Goal: Information Seeking & Learning: Compare options

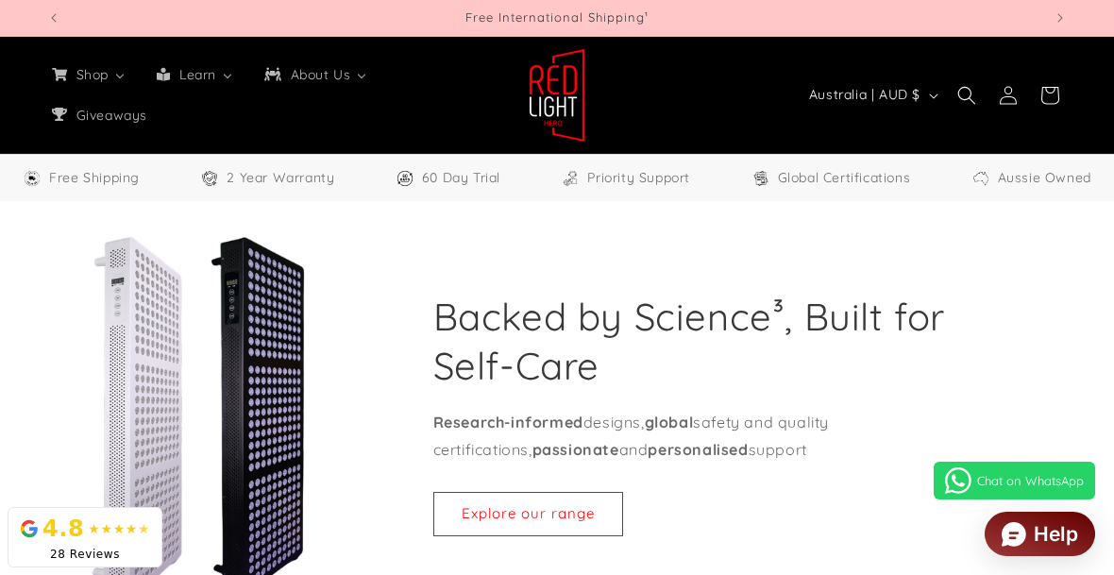
select select "**"
click at [124, 543] on div "4.8 ★★★★ ★" at bounding box center [85, 529] width 130 height 34
click at [113, 545] on div "4.8 ★★★★ ★" at bounding box center [85, 529] width 130 height 34
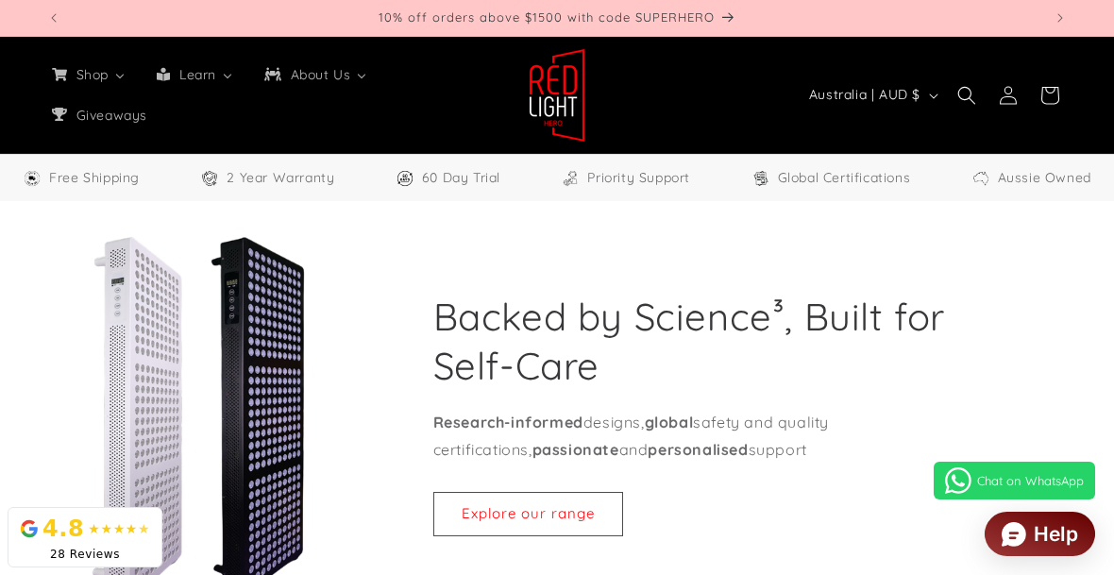
click at [131, 532] on div "★★★★ ★" at bounding box center [119, 529] width 62 height 20
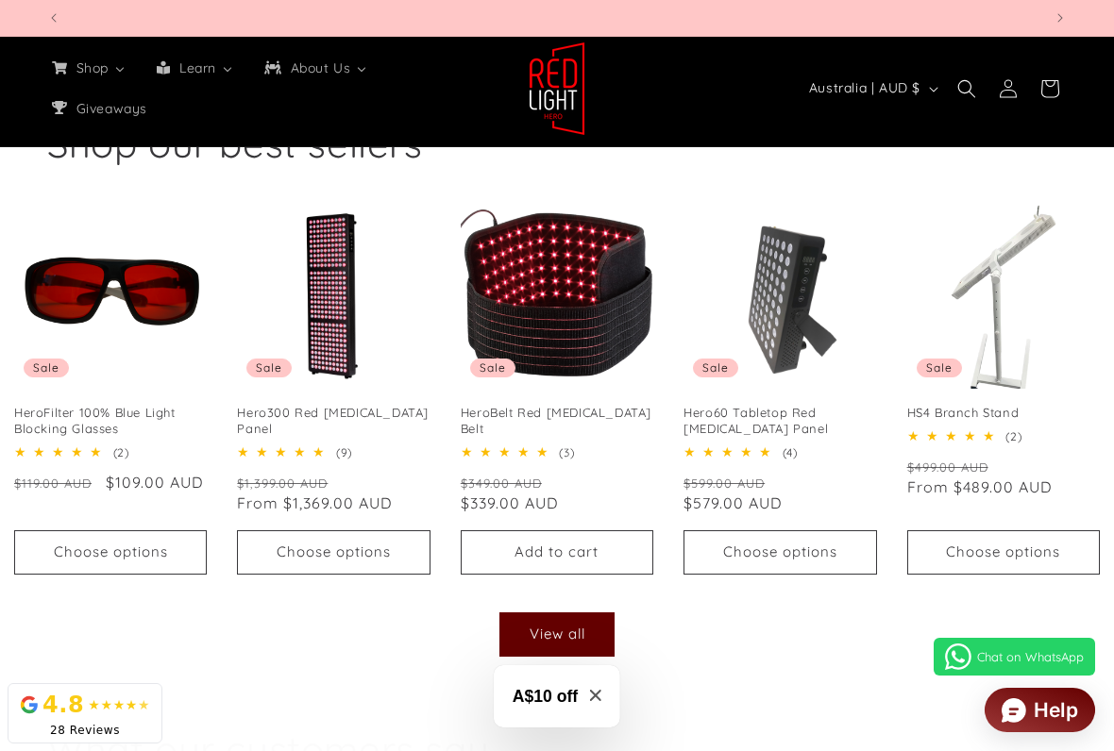
scroll to position [0, 1989]
click at [351, 548] on button "Choose options" at bounding box center [333, 552] width 193 height 44
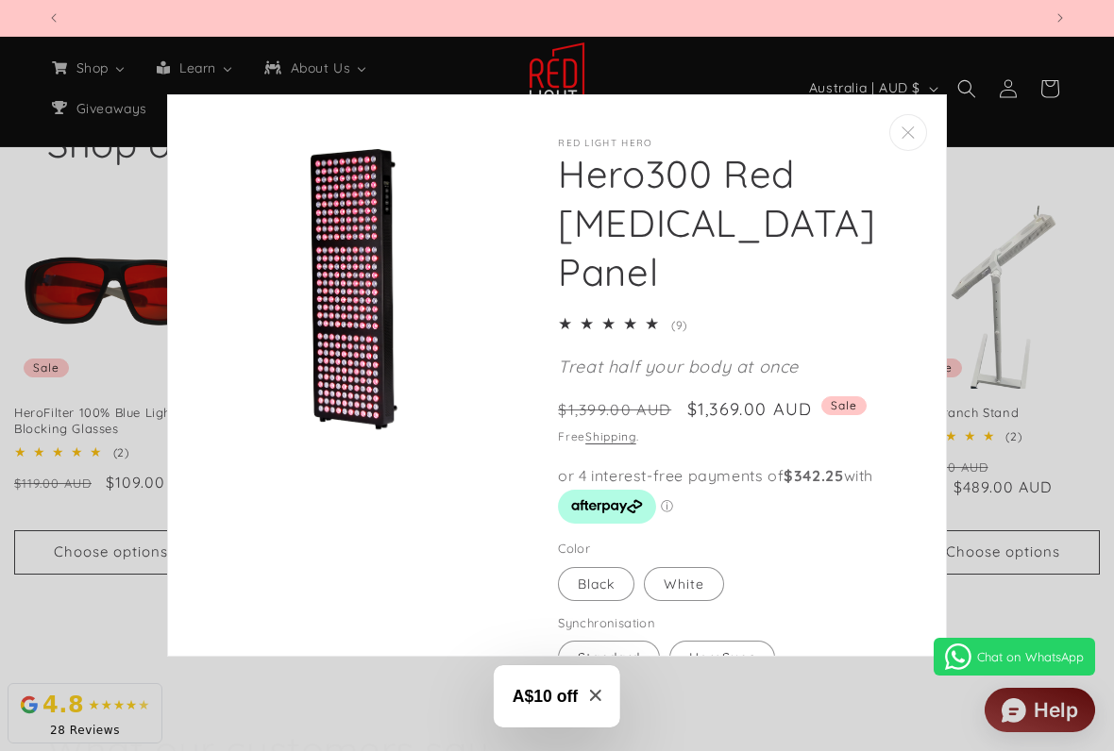
scroll to position [0, 3979]
click at [689, 567] on label "White Variant sold out or unavailable" at bounding box center [684, 584] width 80 height 34
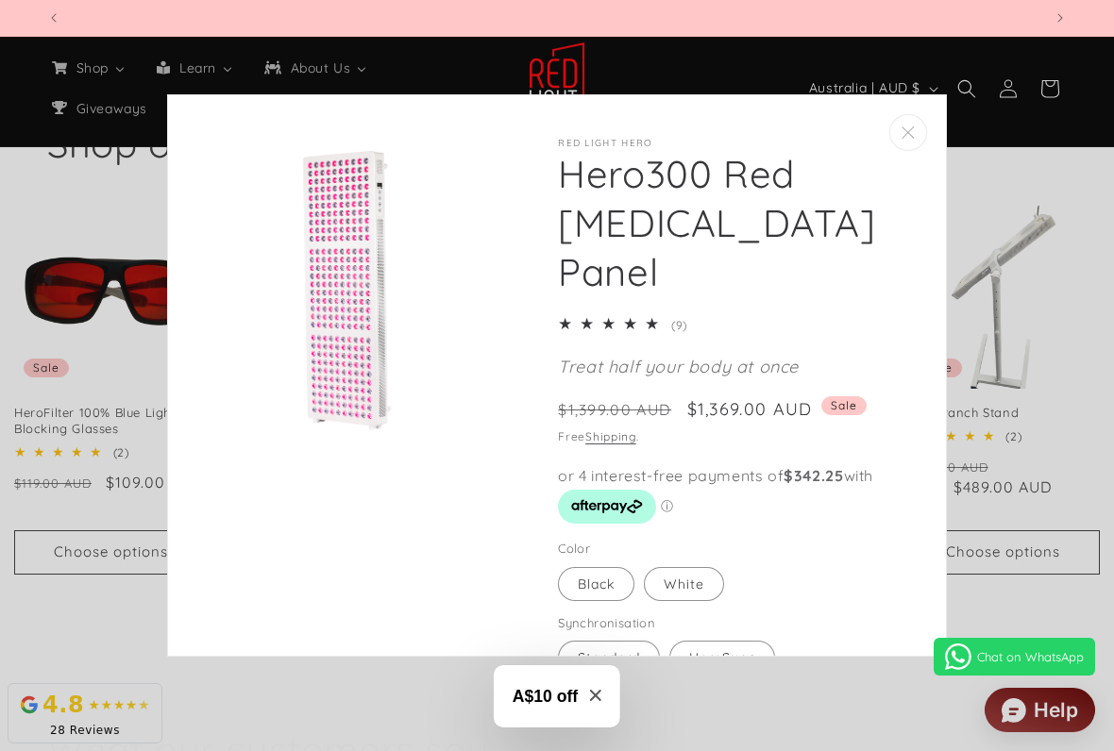
scroll to position [0, 995]
click at [729, 574] on label "HeroSync Variant sold out or unavailable" at bounding box center [722, 658] width 106 height 34
click at [608, 574] on label "Standard Variant sold out or unavailable" at bounding box center [609, 658] width 102 height 34
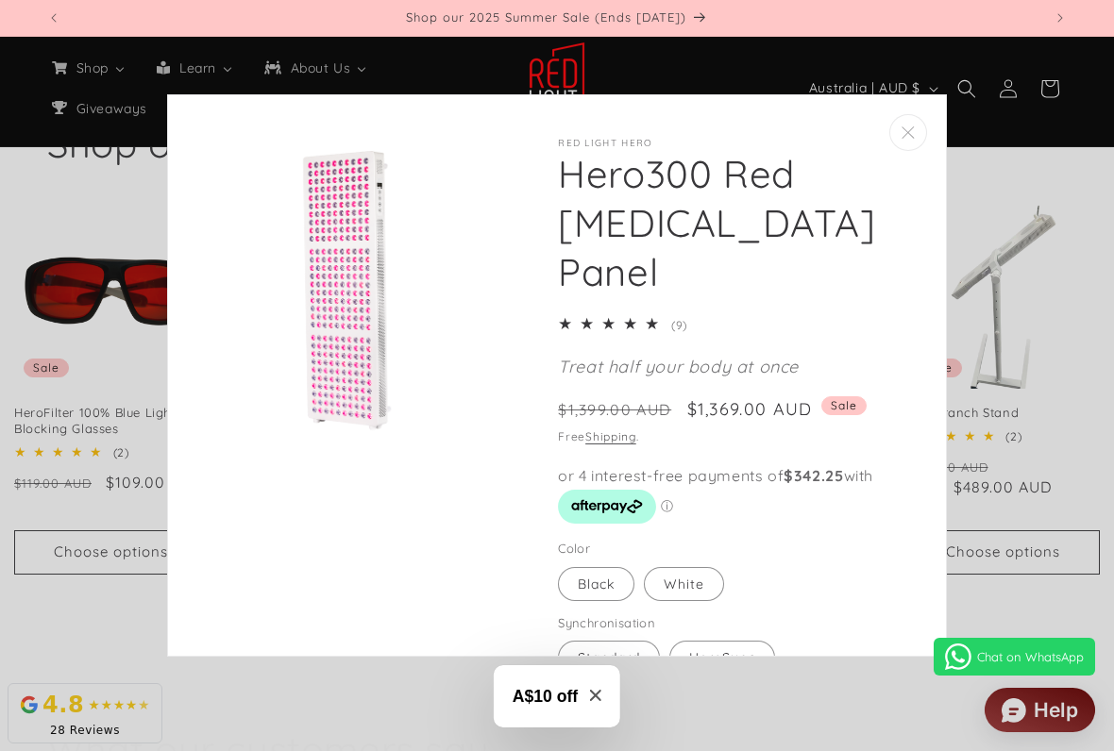
click at [915, 127] on button "Close" at bounding box center [908, 132] width 38 height 37
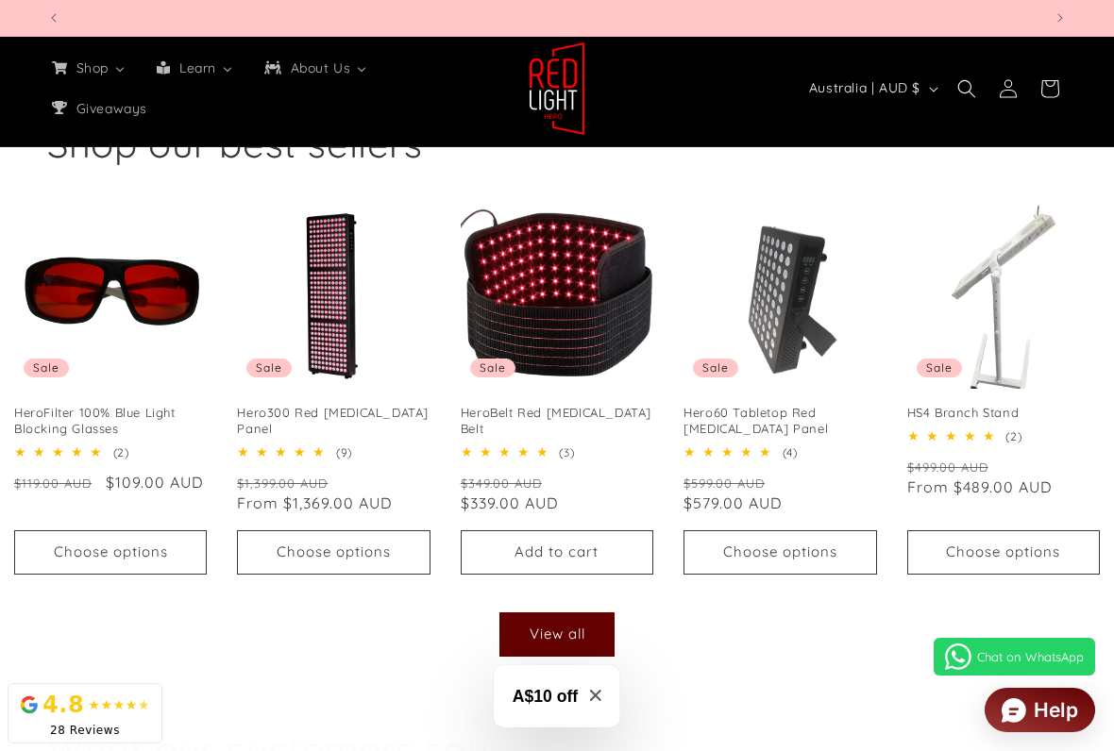
scroll to position [0, 995]
click at [127, 552] on button "Choose options" at bounding box center [110, 552] width 193 height 44
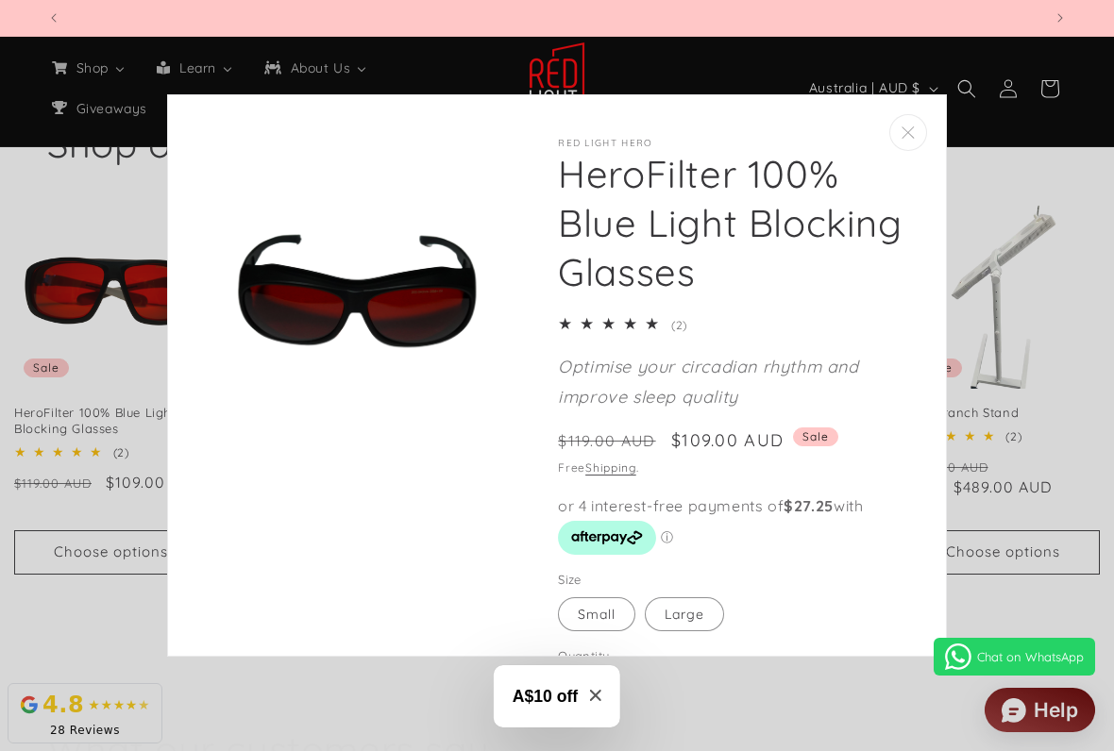
scroll to position [0, 2984]
click at [685, 574] on label "Large Variant sold out or unavailable" at bounding box center [684, 614] width 79 height 34
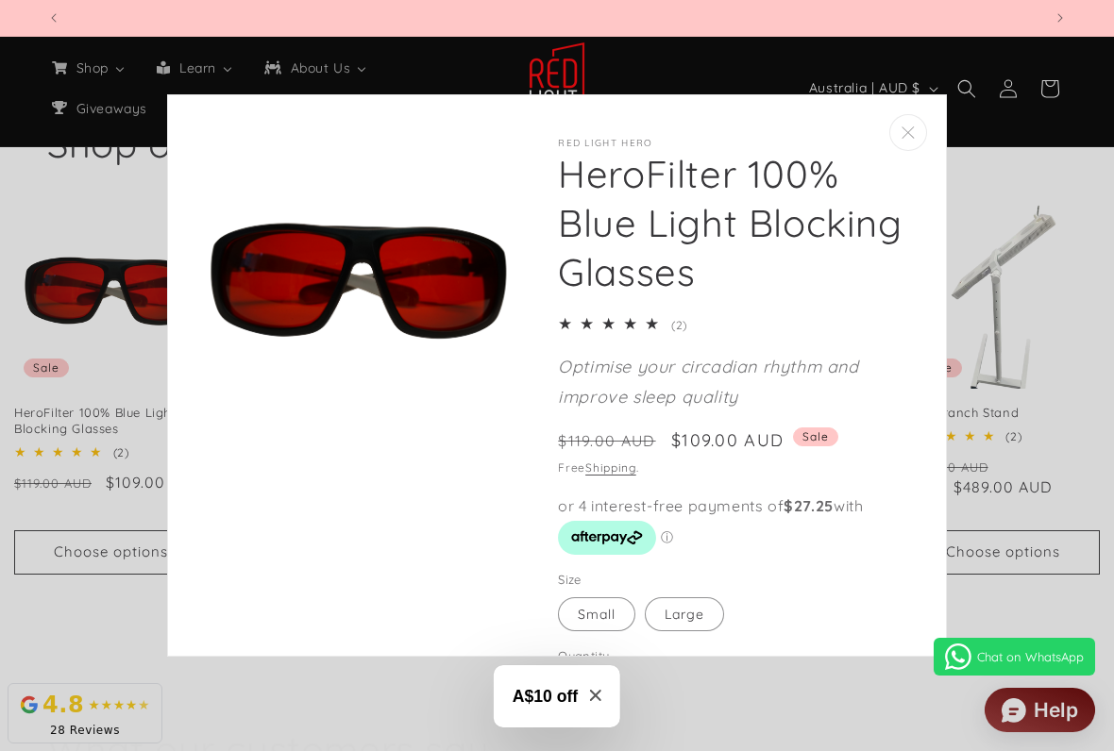
scroll to position [0, 3979]
click at [595, 574] on label "Small Variant sold out or unavailable" at bounding box center [596, 614] width 77 height 34
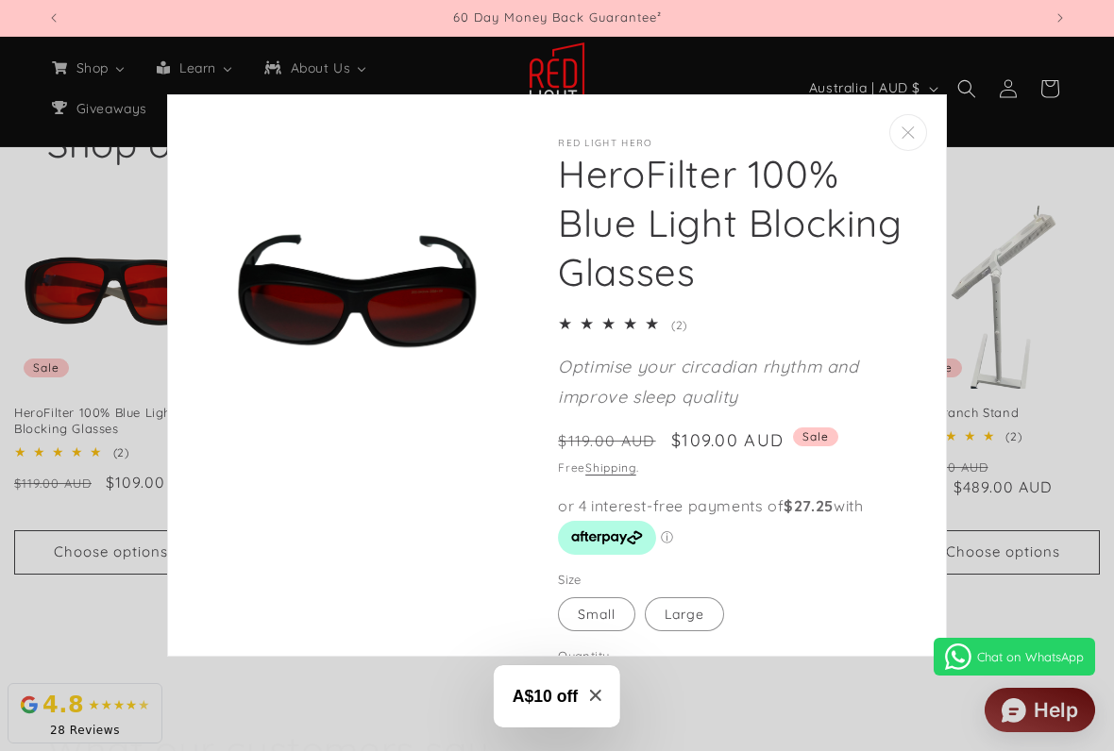
scroll to position [0, 0]
click at [914, 135] on button "Close" at bounding box center [908, 132] width 38 height 37
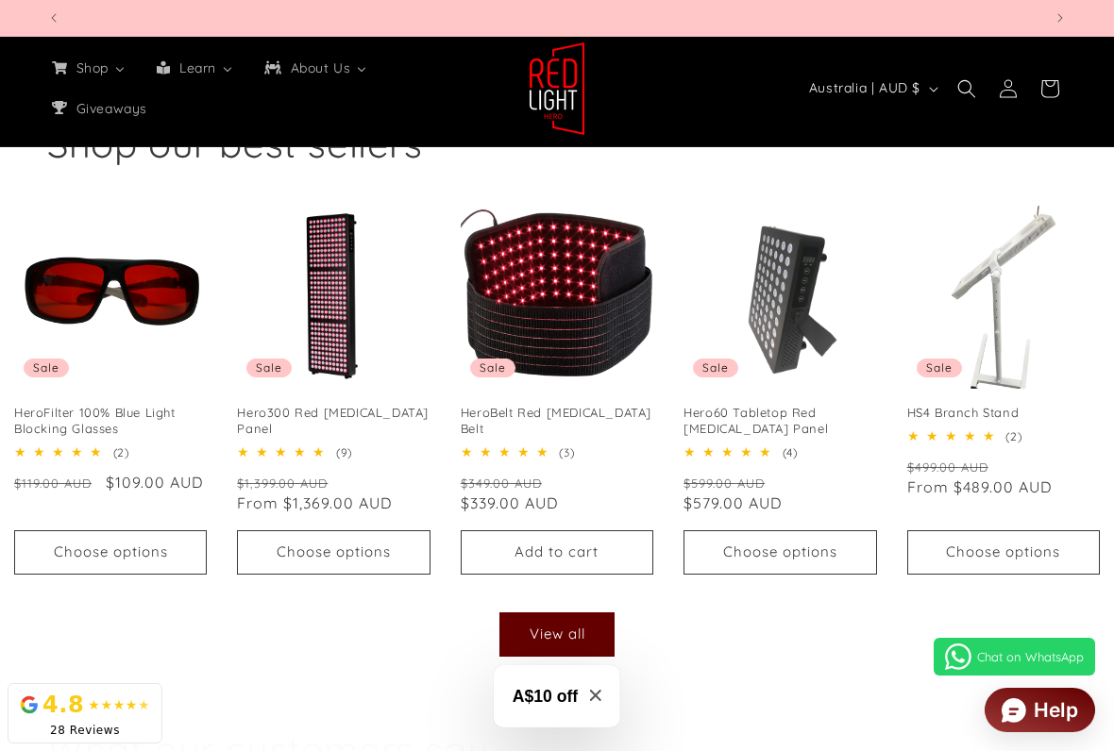
scroll to position [0, 1989]
click at [556, 545] on button "Add to cart Sold out" at bounding box center [557, 552] width 193 height 44
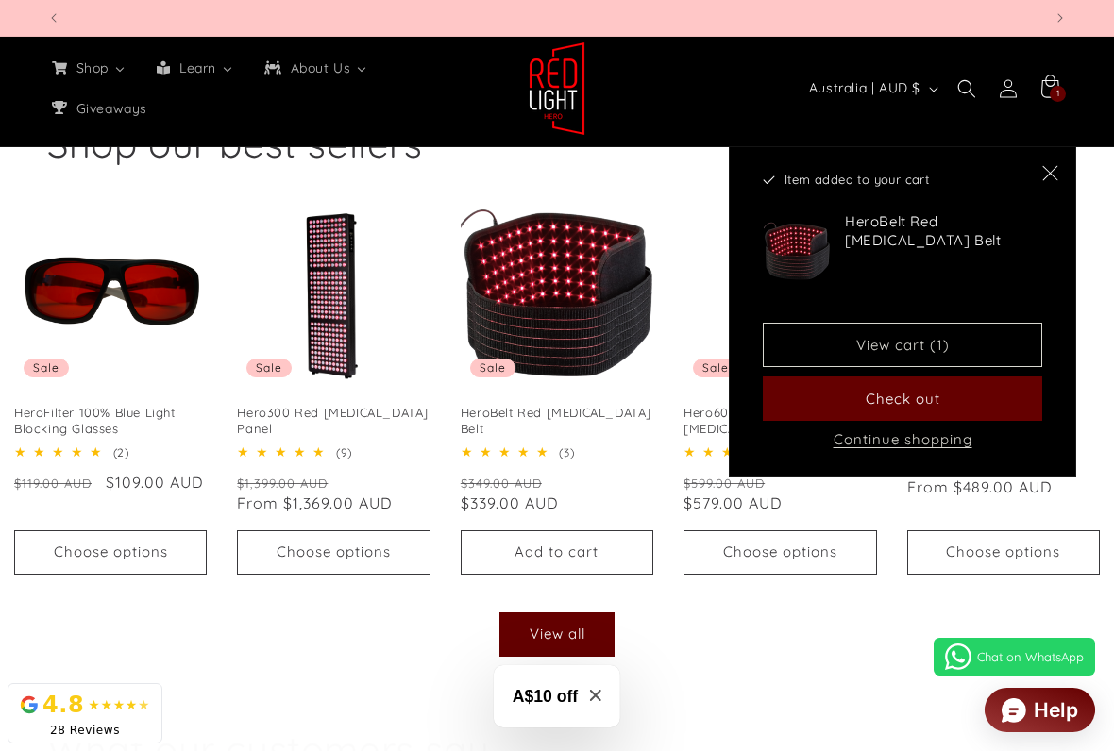
scroll to position [0, 0]
click at [1040, 179] on span "Close" at bounding box center [1049, 172] width 19 height 19
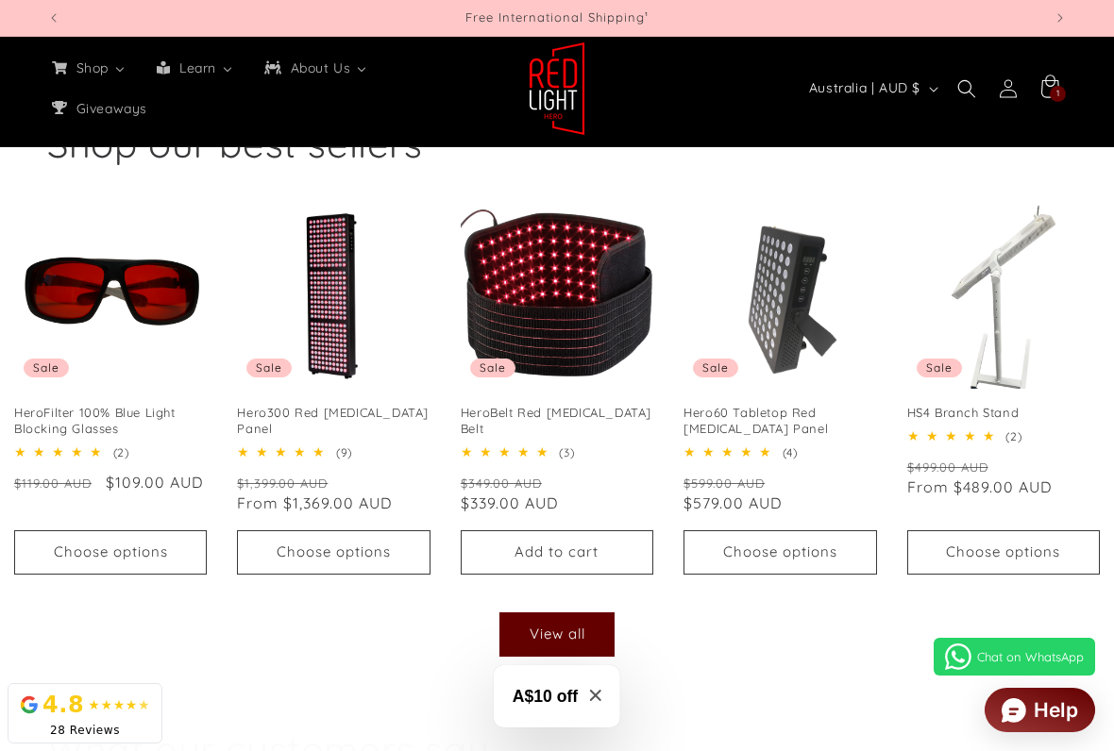
click at [799, 549] on button "Choose options" at bounding box center [779, 552] width 193 height 44
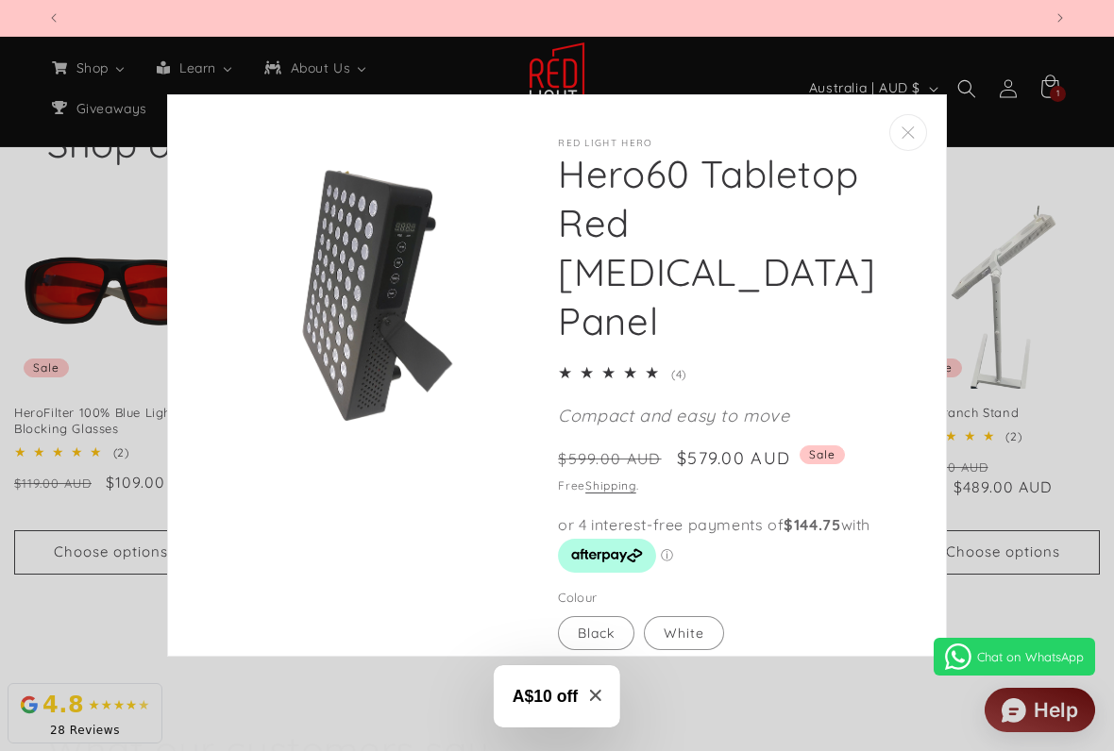
scroll to position [0, 2984]
click at [679, 574] on label "White Variant sold out or unavailable" at bounding box center [684, 633] width 80 height 34
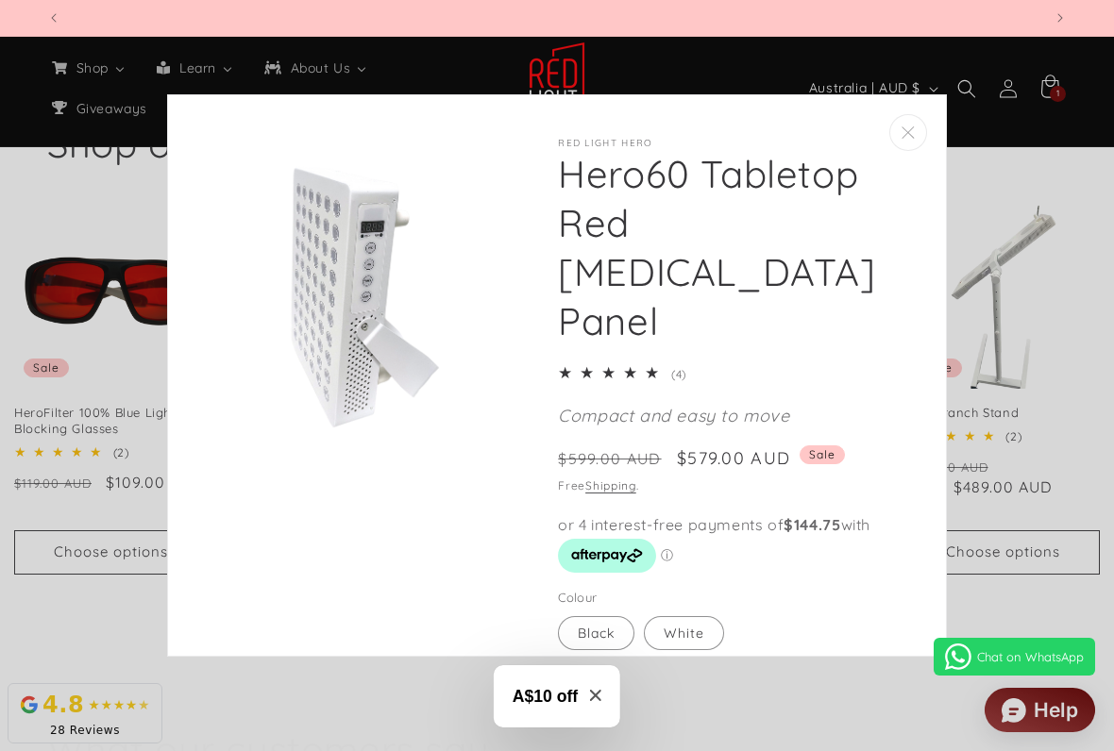
scroll to position [0, 0]
click at [900, 143] on button "Close" at bounding box center [908, 132] width 38 height 37
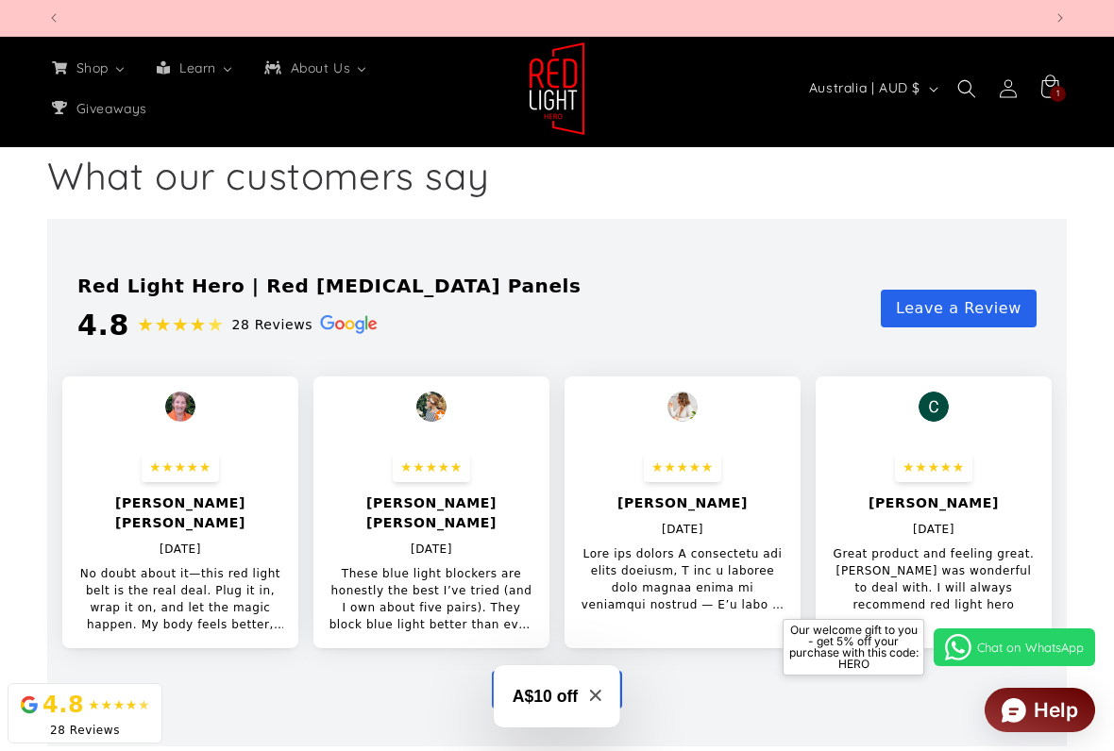
scroll to position [0, 3979]
click at [243, 574] on p "No doubt about it—this red light belt is the real deal. Plug it in, wrap it on,…" at bounding box center [180, 599] width 206 height 68
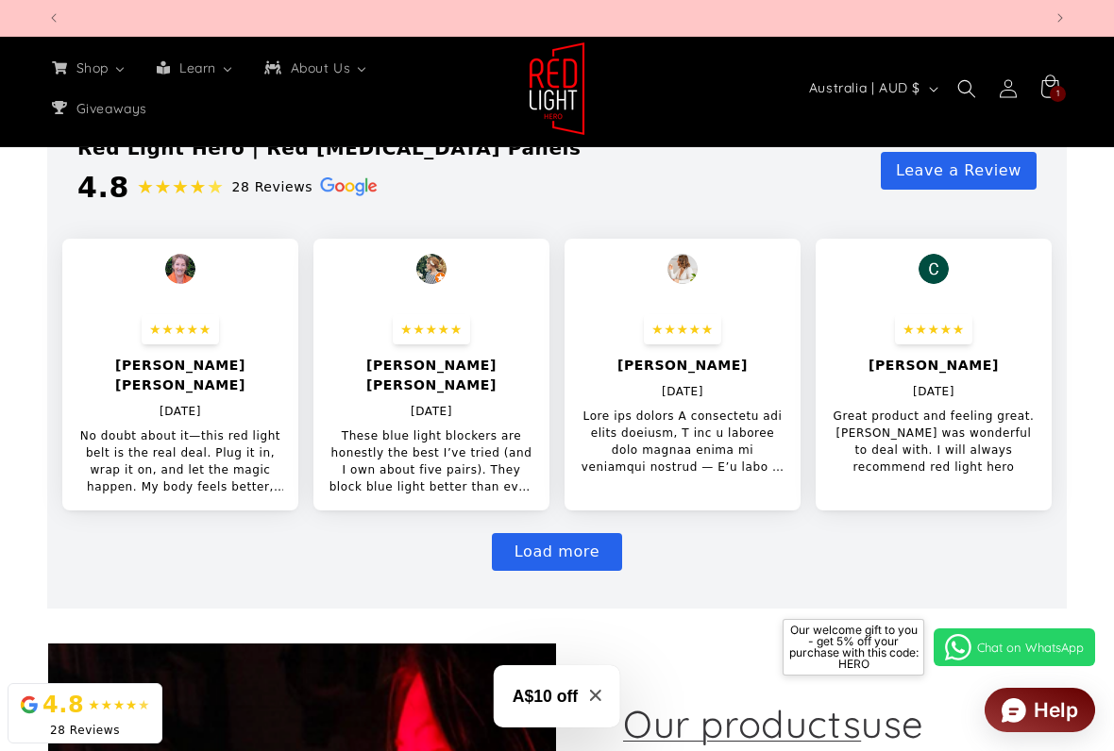
scroll to position [0, 995]
click at [271, 461] on p "No doubt about it—this red light belt is the real deal. Plug it in, wrap it on,…" at bounding box center [180, 462] width 206 height 68
click at [463, 429] on p "These blue light blockers are honestly the best I’ve tried (and I own about fiv…" at bounding box center [431, 462] width 206 height 68
click at [442, 428] on p "These blue light blockers are honestly the best I’ve tried (and I own about fiv…" at bounding box center [431, 462] width 206 height 68
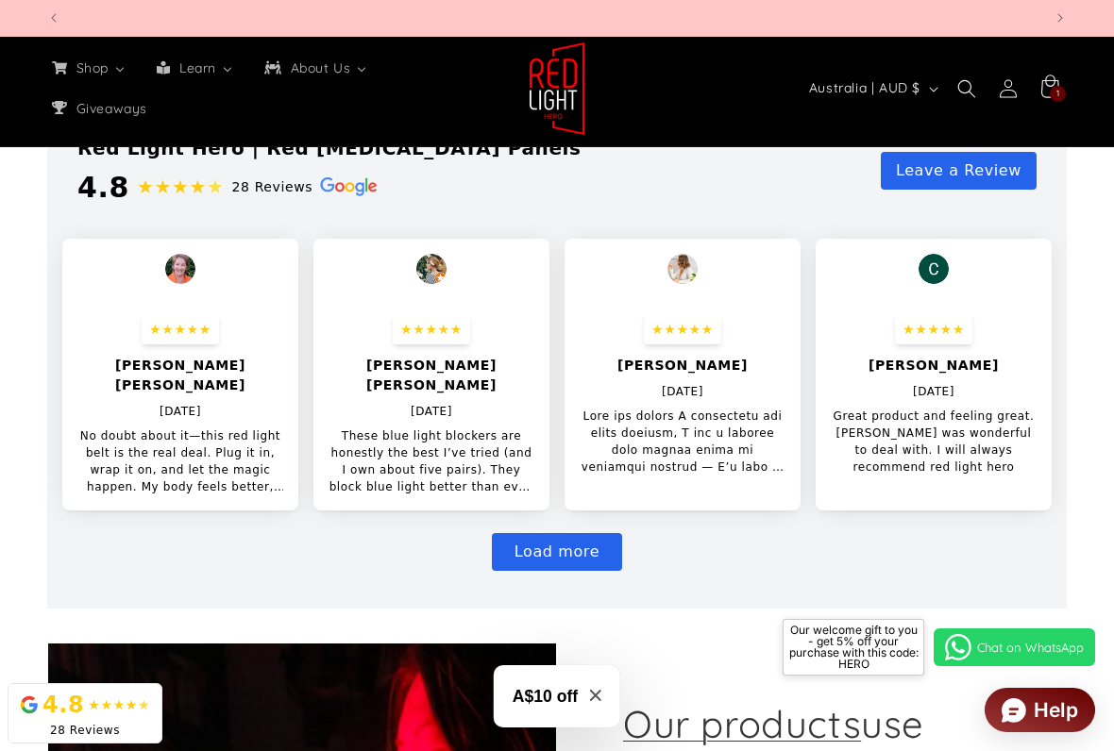
scroll to position [0, 3979]
click at [562, 533] on button "Load more" at bounding box center [557, 552] width 130 height 38
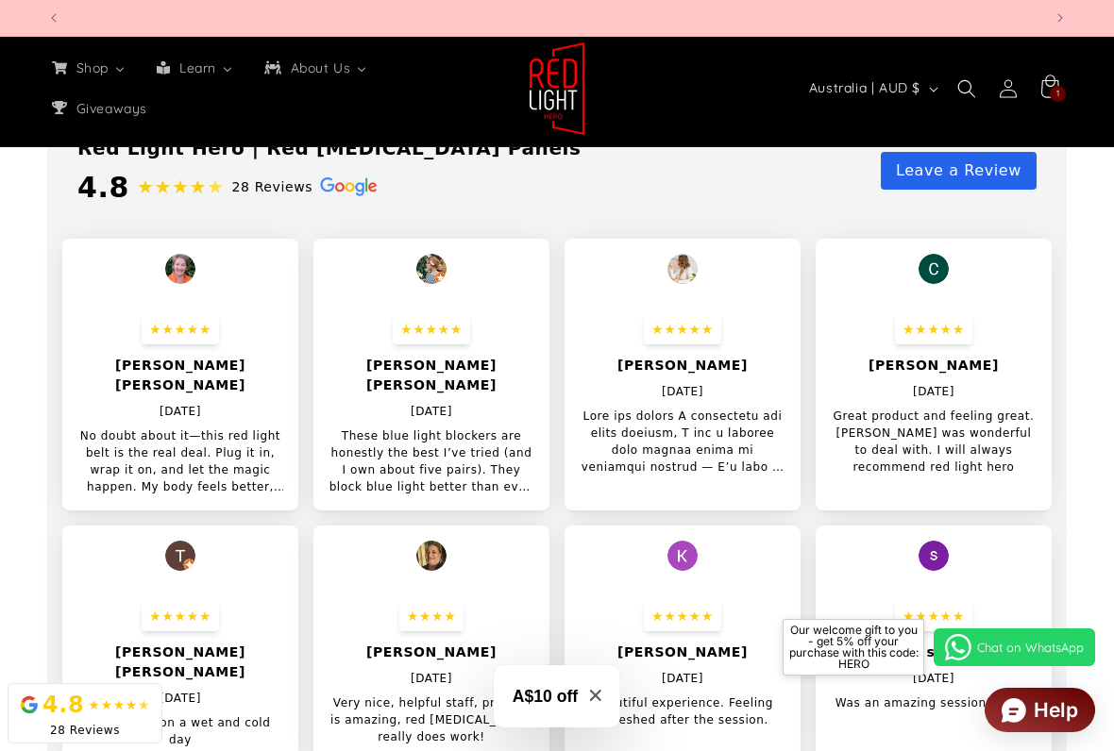
scroll to position [0, 995]
click at [719, 443] on p at bounding box center [682, 442] width 206 height 68
click at [679, 422] on p at bounding box center [682, 442] width 206 height 68
click at [719, 424] on p at bounding box center [682, 442] width 206 height 68
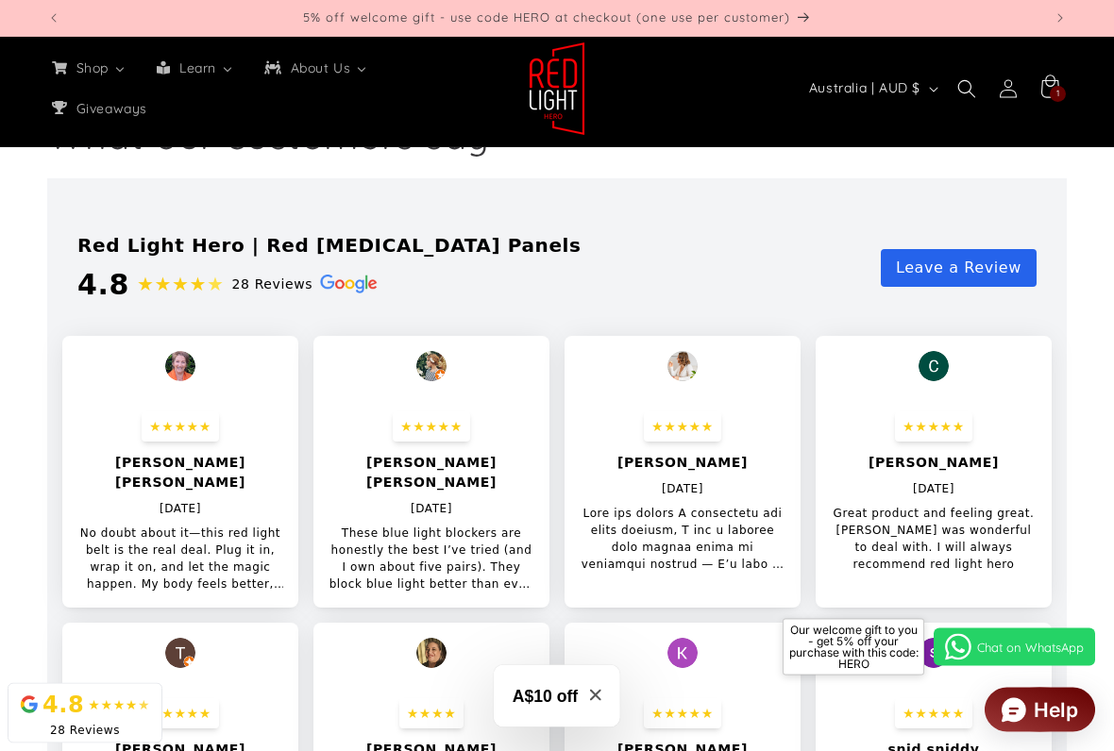
scroll to position [1520, 0]
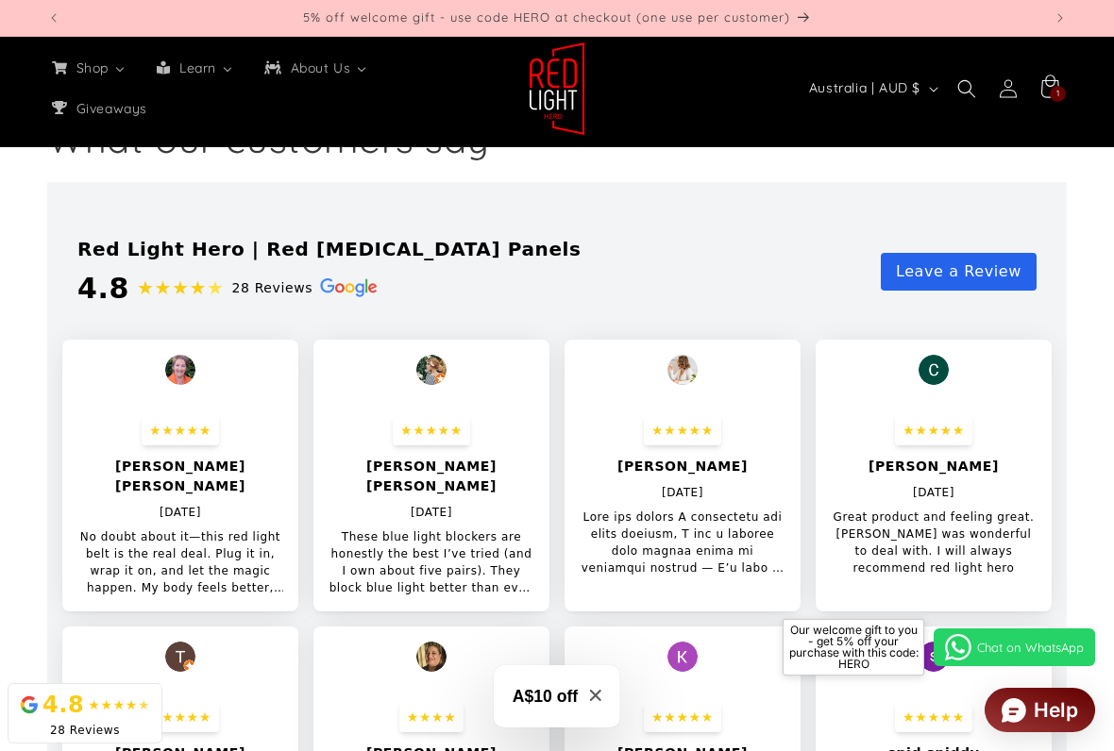
click at [687, 363] on img at bounding box center [682, 370] width 30 height 30
click at [696, 495] on p "[DATE]" at bounding box center [683, 492] width 42 height 17
click at [945, 526] on p "Great product and feeling great. [PERSON_NAME] was wonderful to deal with. I wi…" at bounding box center [933, 543] width 206 height 68
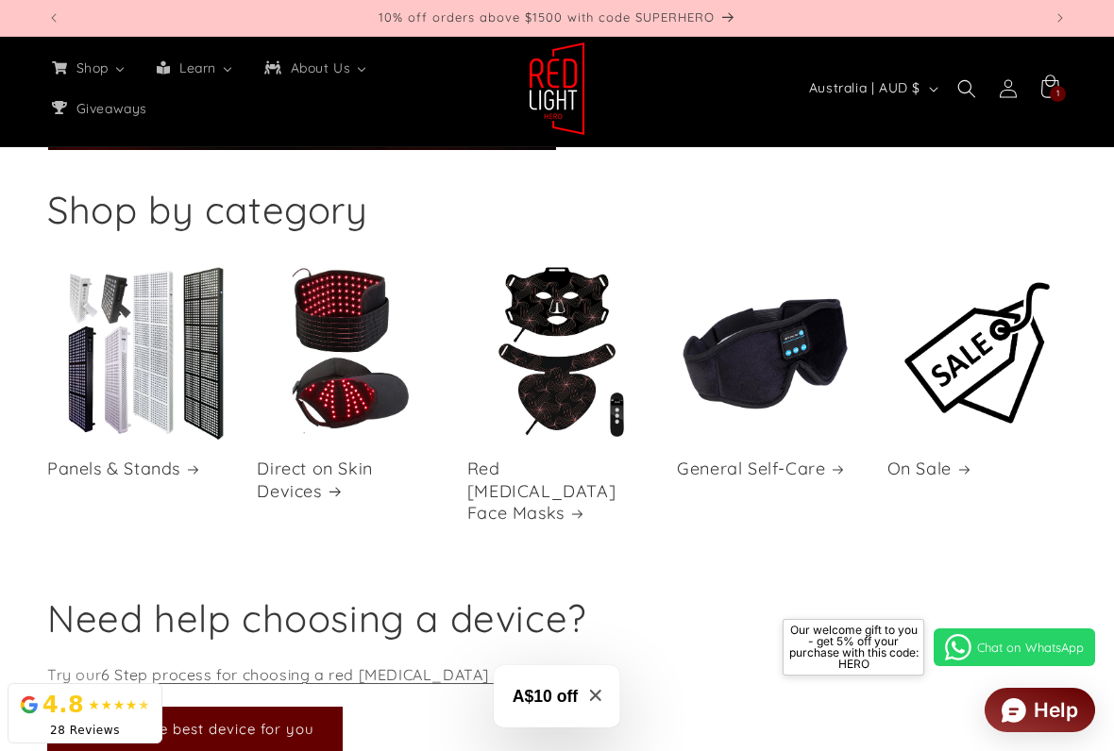
click at [344, 458] on link "Direct on Skin Devices" at bounding box center [346, 480] width 179 height 44
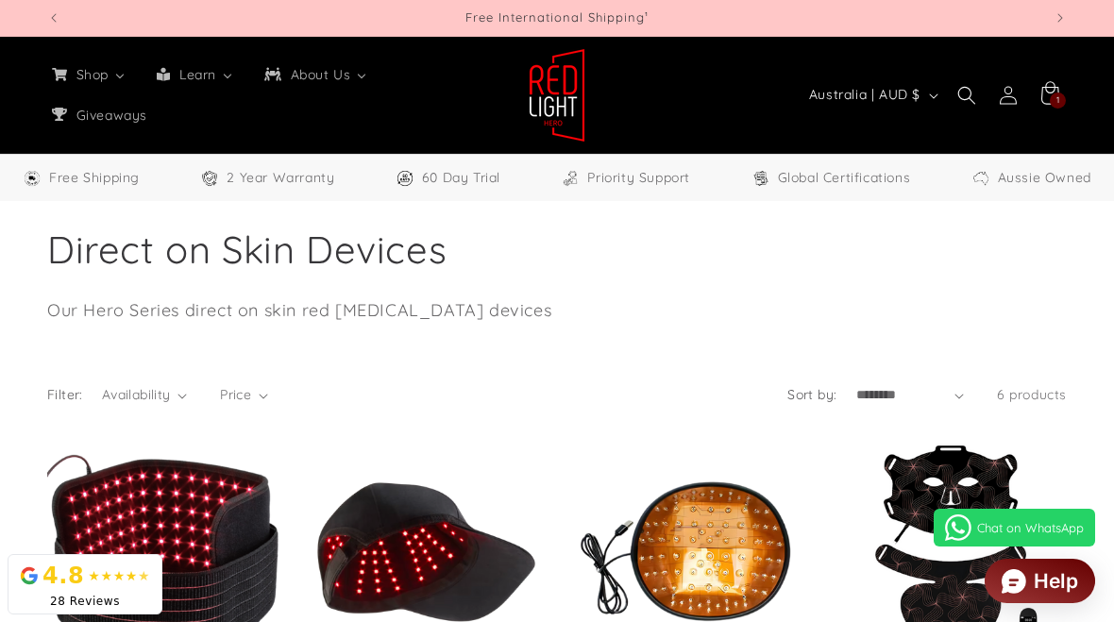
select select "**"
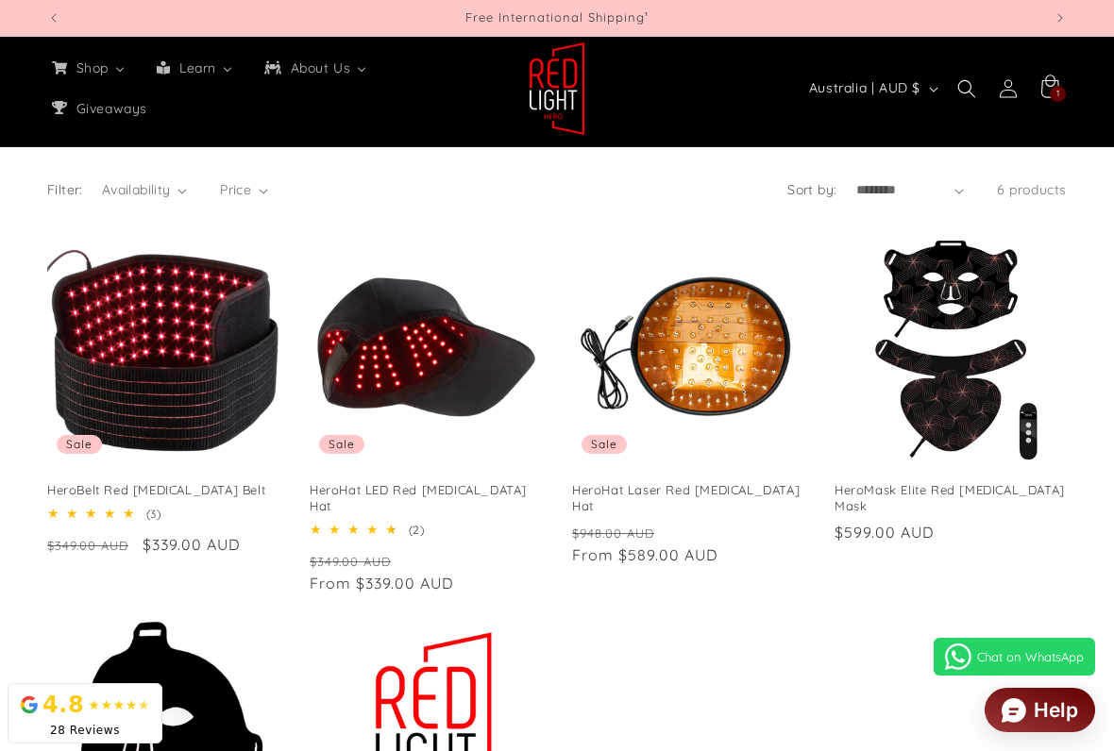
click at [434, 482] on link "HeroHat LED Red [MEDICAL_DATA] Hat" at bounding box center [426, 498] width 232 height 32
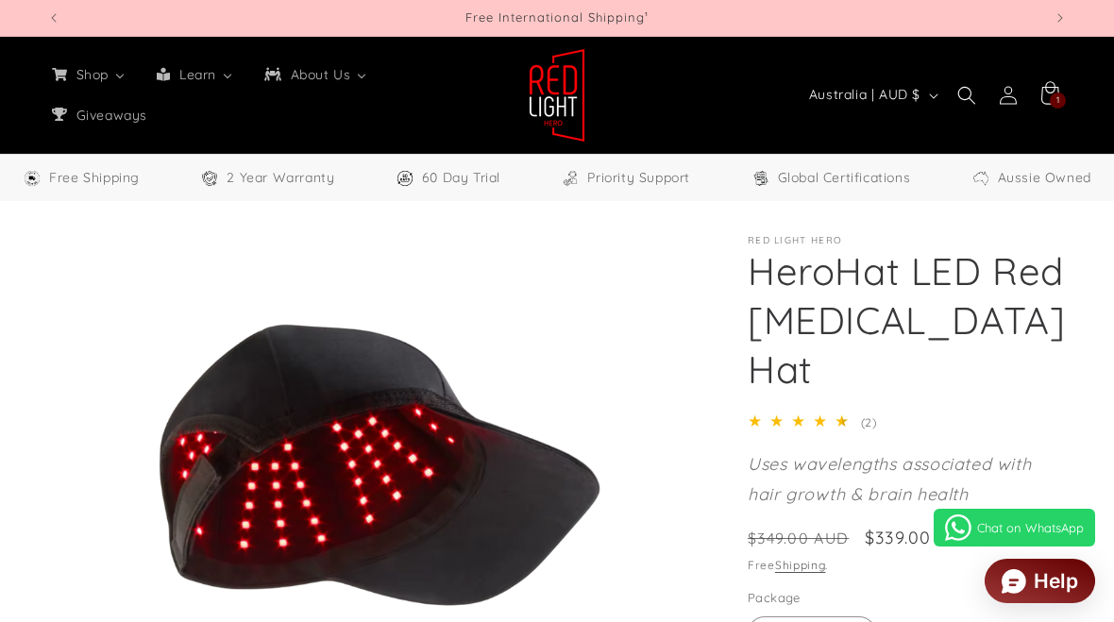
select select "**"
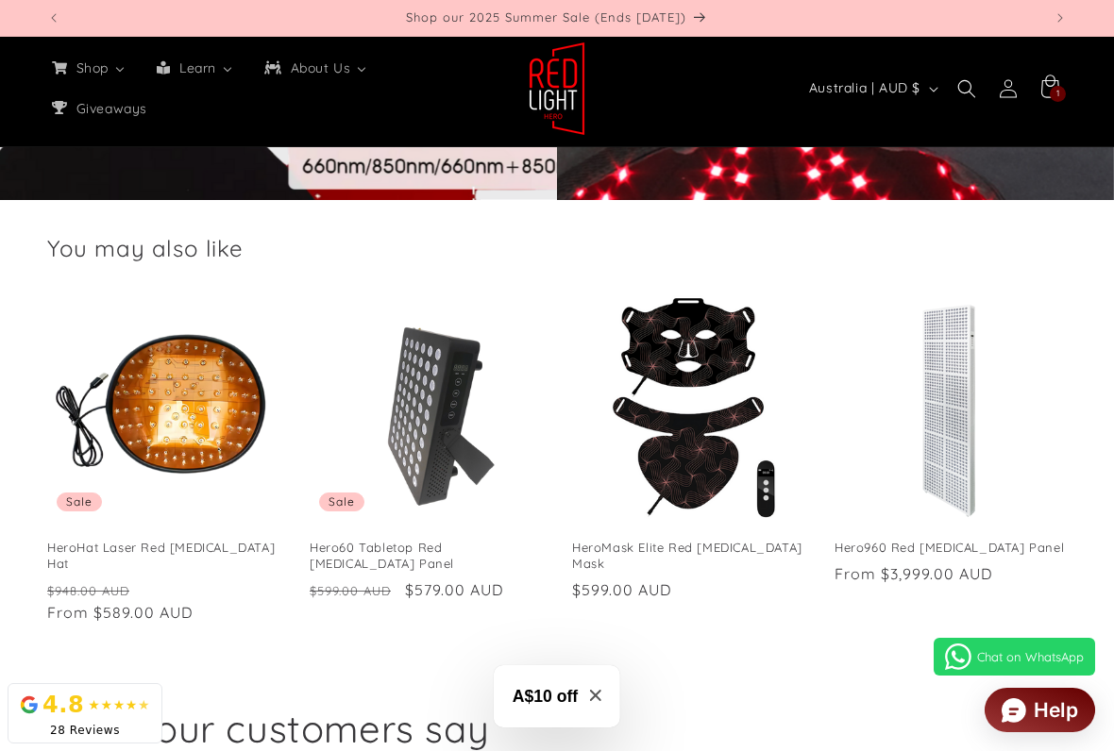
click at [202, 540] on link "HeroHat Laser Red [MEDICAL_DATA] Hat" at bounding box center [163, 556] width 232 height 32
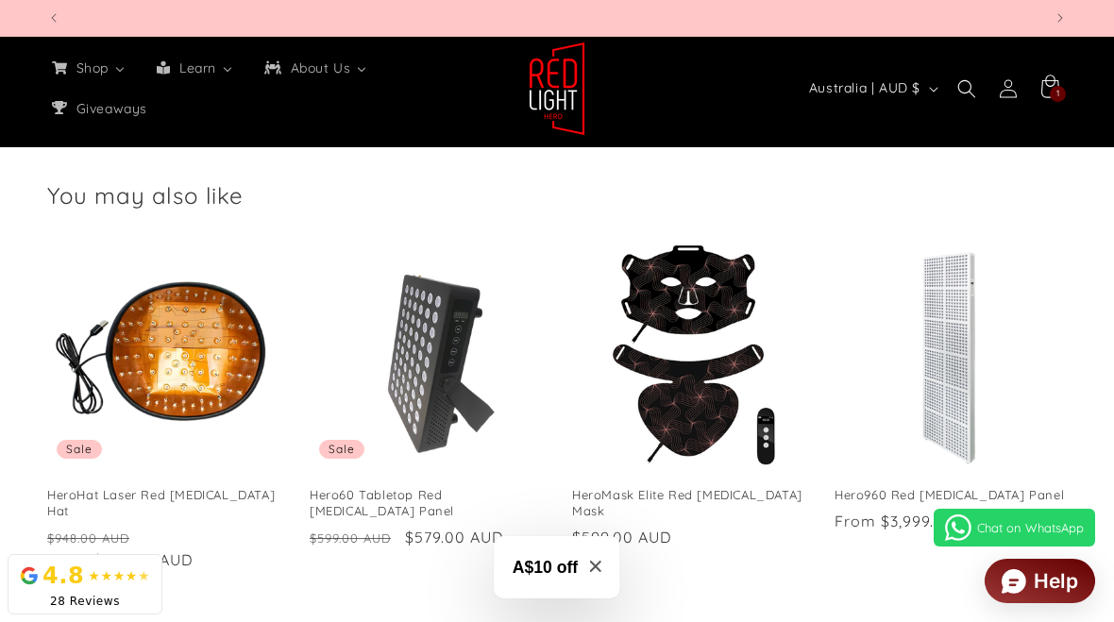
scroll to position [0, 1989]
click at [699, 487] on link "HeroMask Elite Red Light Therapy Mask" at bounding box center [688, 503] width 232 height 32
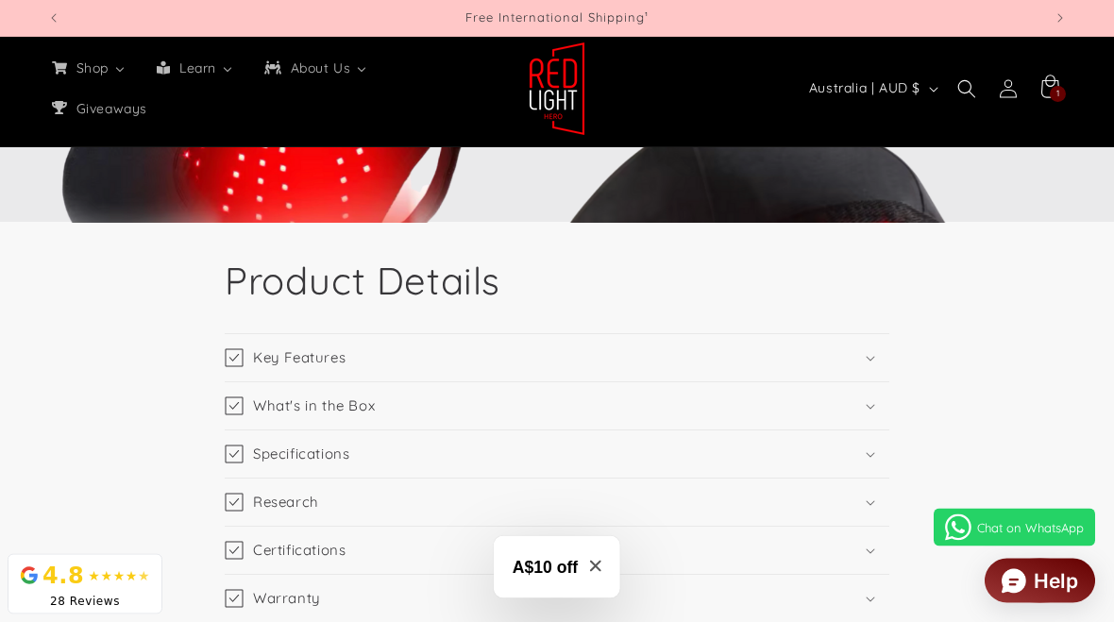
scroll to position [1856, 0]
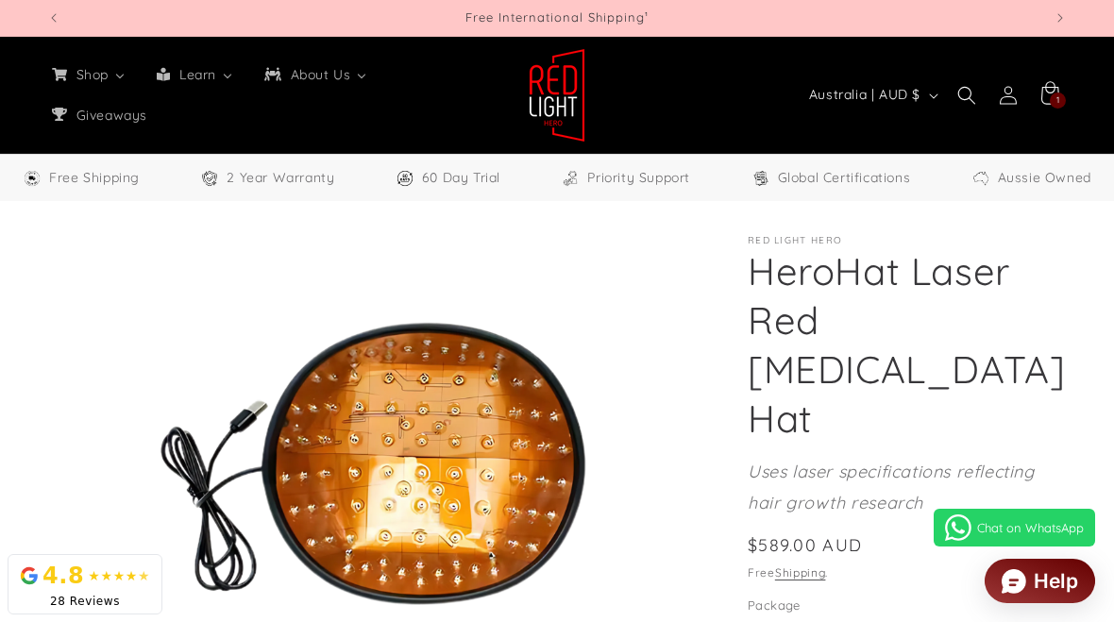
select select "**"
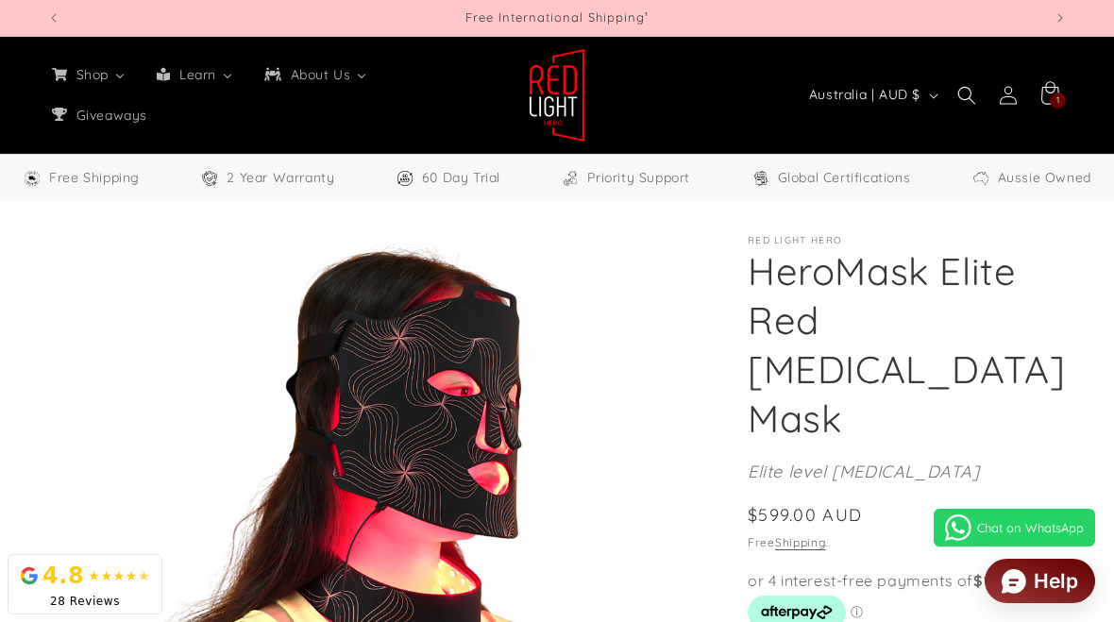
select select "**"
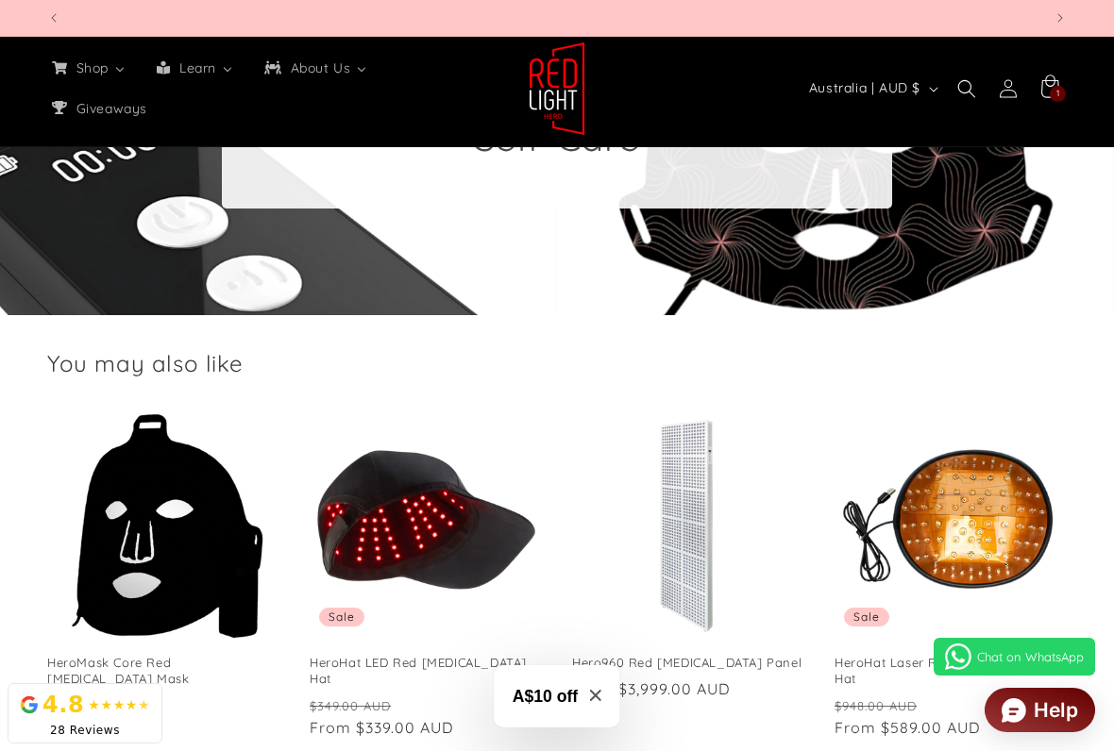
scroll to position [0, 1989]
click at [698, 621] on link "Hero960 Red [MEDICAL_DATA] Panel" at bounding box center [688, 663] width 232 height 16
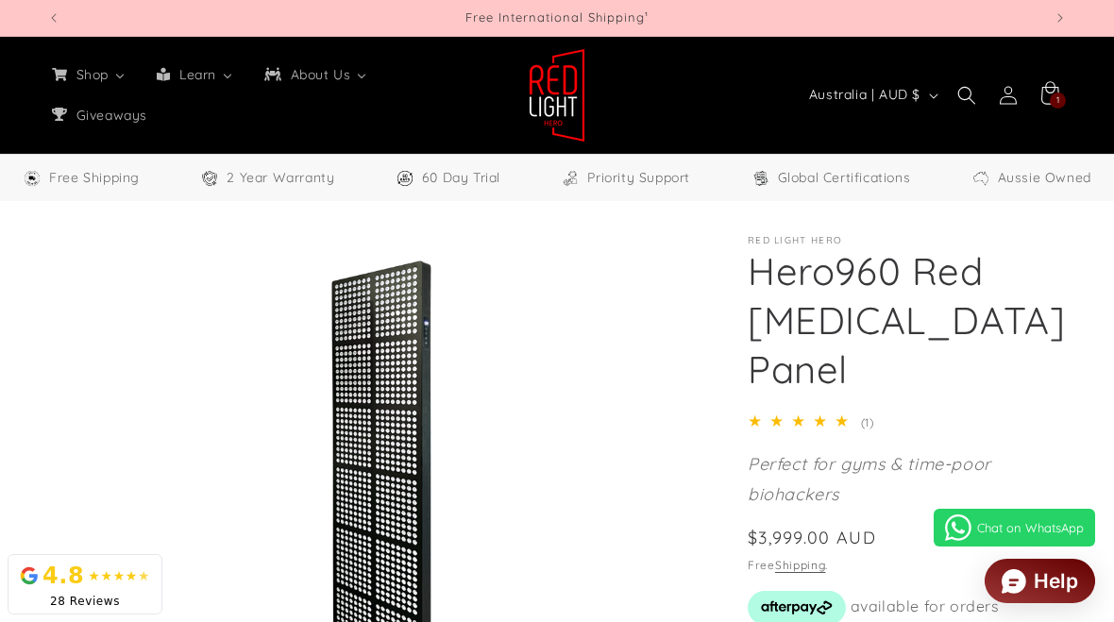
select select "**"
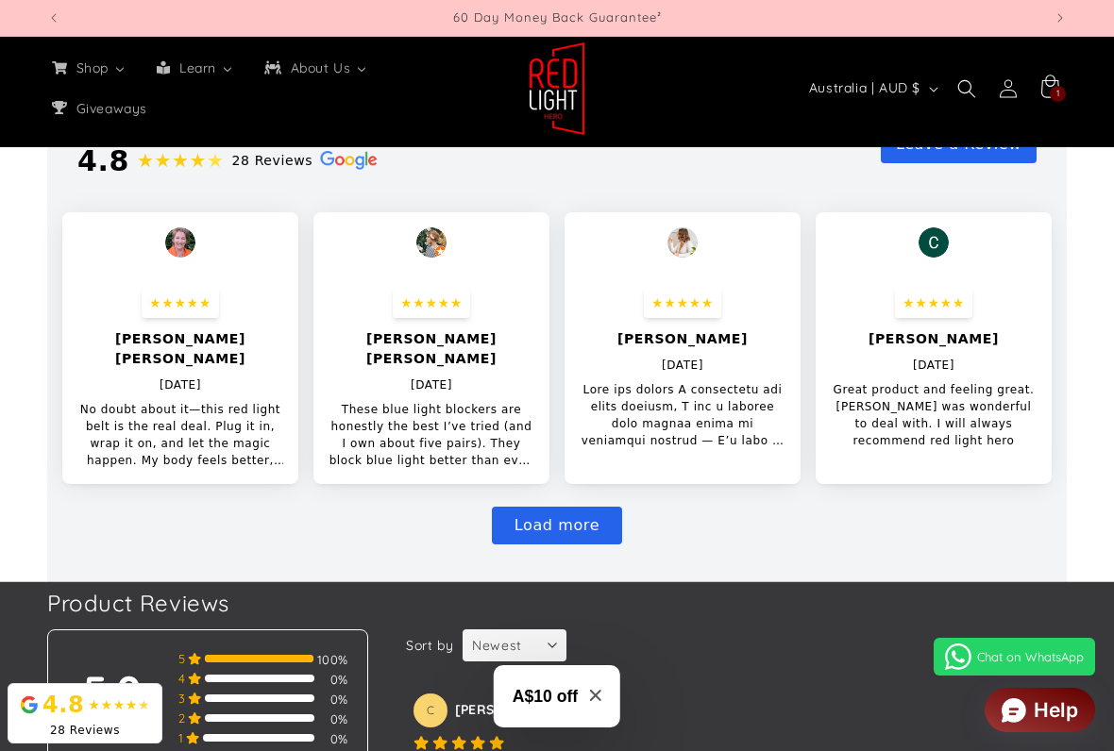
click at [562, 507] on button "Load more" at bounding box center [557, 526] width 130 height 38
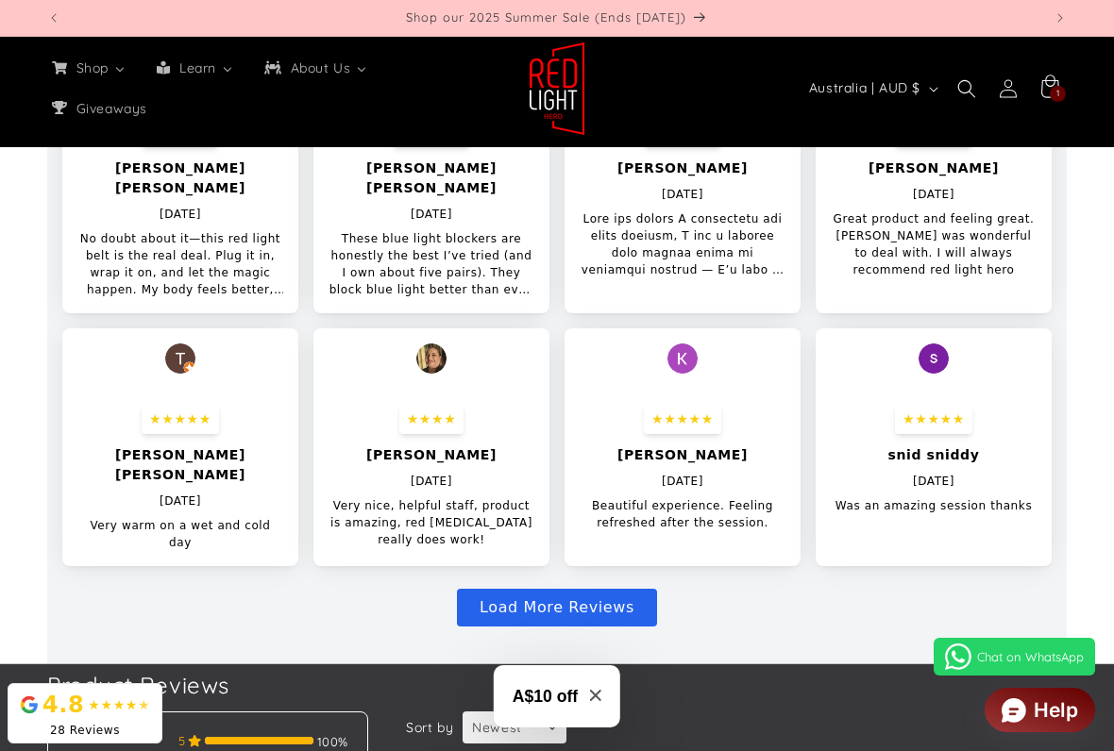
click at [565, 589] on button "Load More Reviews" at bounding box center [557, 608] width 200 height 38
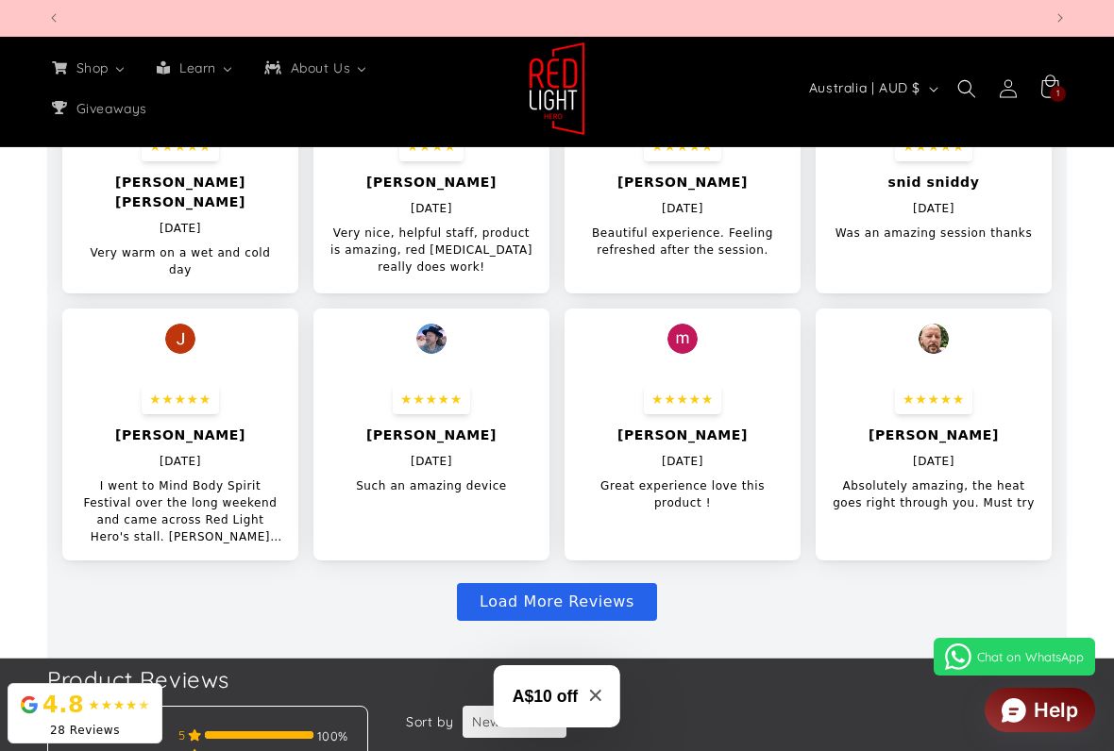
scroll to position [0, 995]
click at [181, 384] on div "★★★★★" at bounding box center [180, 399] width 77 height 30
click at [196, 453] on p "June 8 2025" at bounding box center [180, 461] width 42 height 17
click at [196, 321] on div at bounding box center [180, 339] width 236 height 60
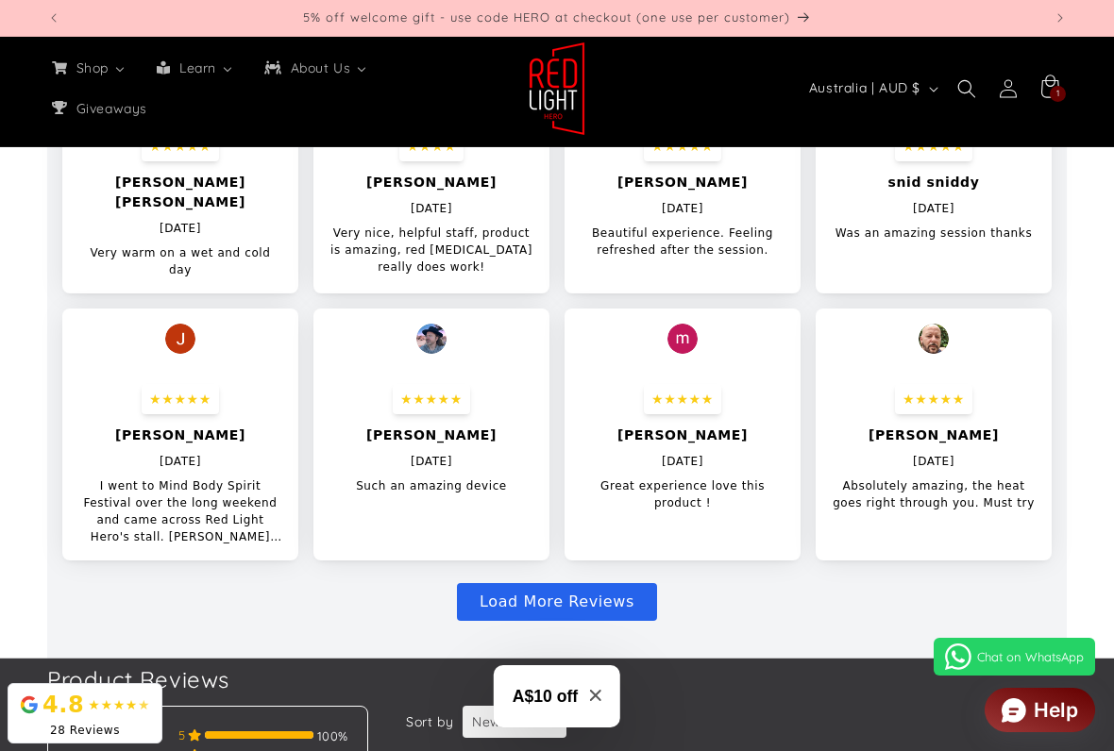
click at [192, 492] on p "I went to Mind Body Spirit Festival over the long weekend and came across Red L…" at bounding box center [180, 512] width 206 height 68
click at [210, 497] on p "I went to Mind Body Spirit Festival over the long weekend and came across Red L…" at bounding box center [180, 512] width 206 height 68
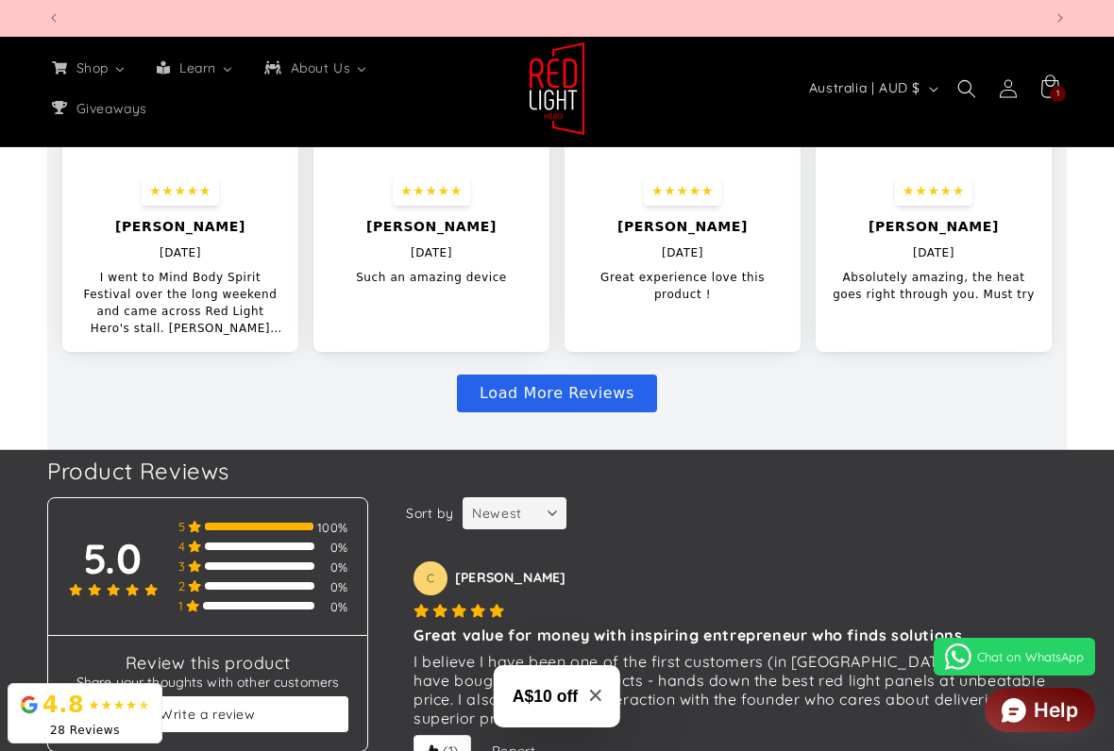
scroll to position [0, 2984]
click at [545, 375] on button "Load More Reviews" at bounding box center [557, 394] width 200 height 38
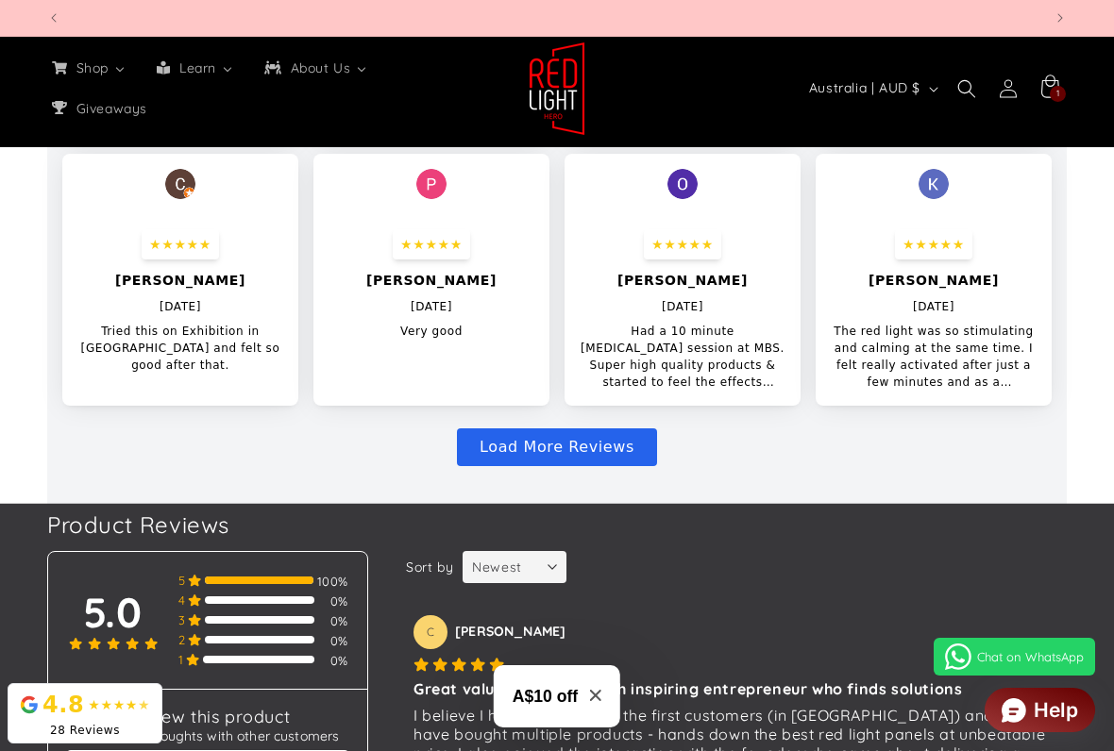
scroll to position [0, 3979]
click at [565, 428] on button "Load More Reviews" at bounding box center [557, 447] width 200 height 38
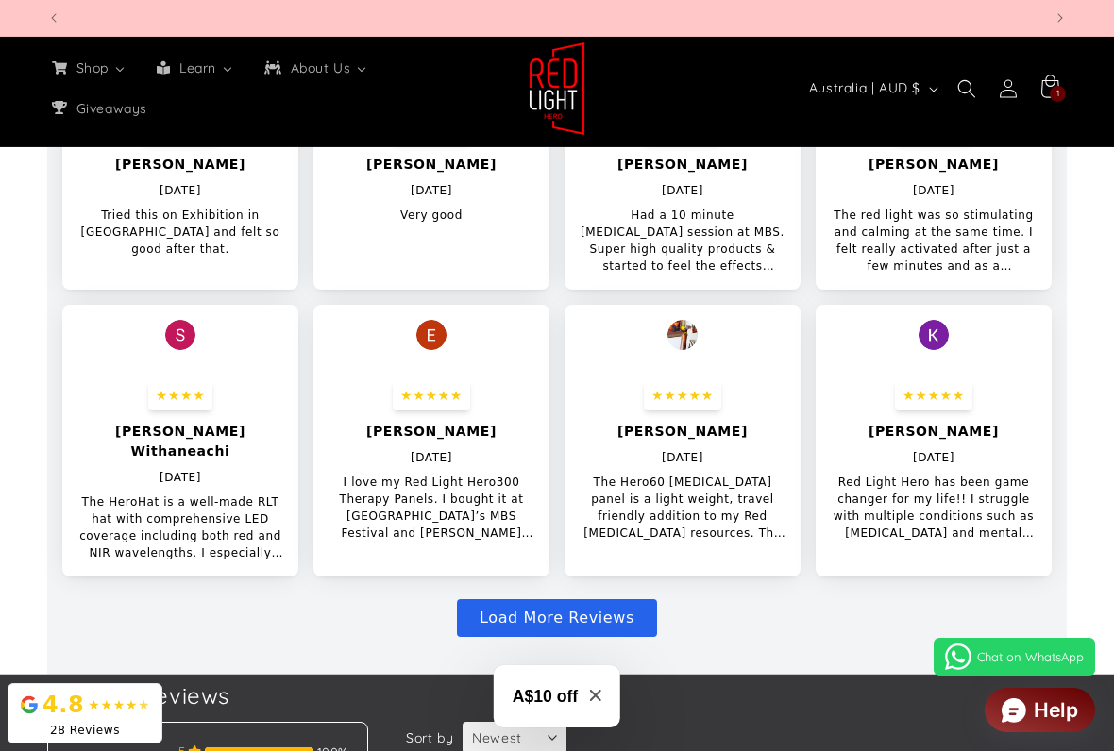
scroll to position [0, 995]
click at [547, 599] on button "Load More Reviews" at bounding box center [557, 618] width 200 height 38
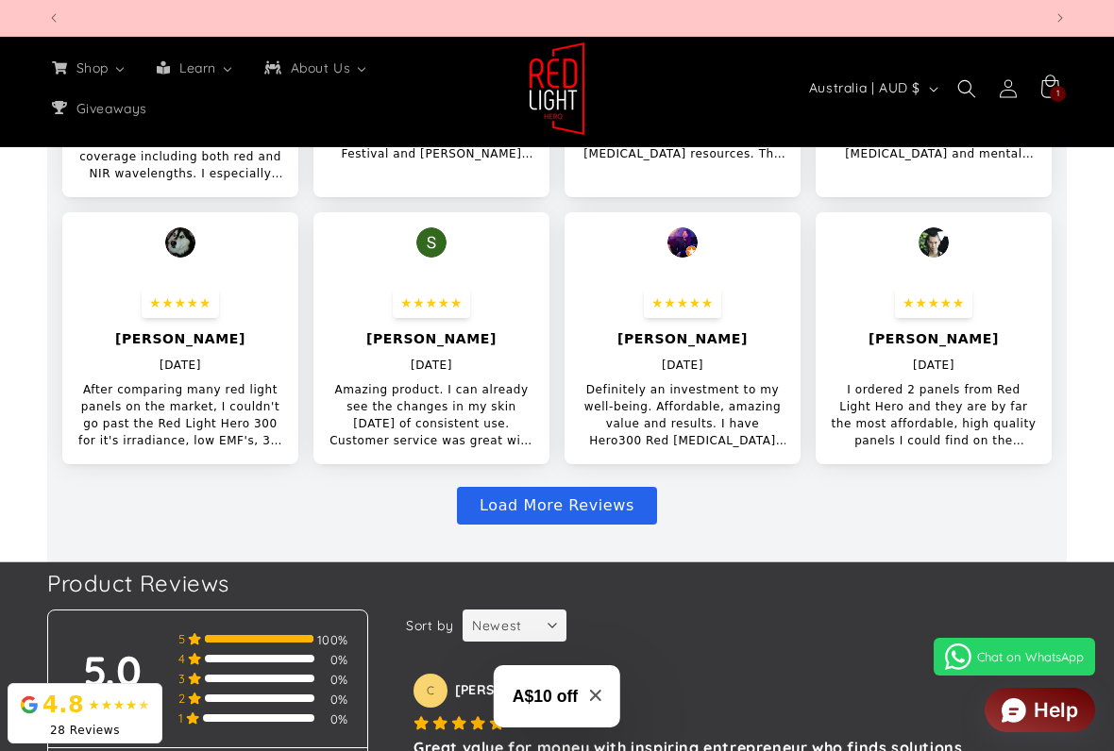
scroll to position [0, 0]
click at [716, 381] on p "Definitely an investment to my well-being. Affordable, amazing value and result…" at bounding box center [682, 415] width 206 height 68
click at [691, 381] on p "Definitely an investment to my well-being. Affordable, amazing value and result…" at bounding box center [682, 415] width 206 height 68
click at [683, 381] on p "Definitely an investment to my well-being. Affordable, amazing value and result…" at bounding box center [682, 415] width 206 height 68
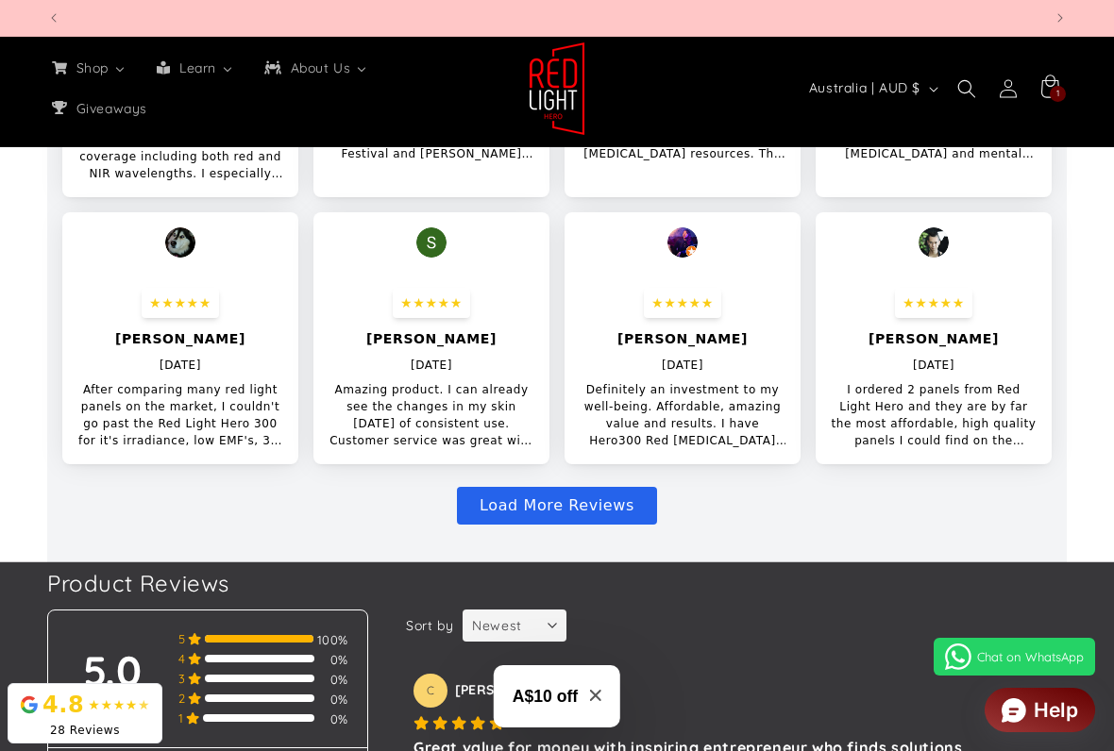
scroll to position [0, 2984]
click at [564, 487] on button "Load More Reviews" at bounding box center [557, 506] width 200 height 38
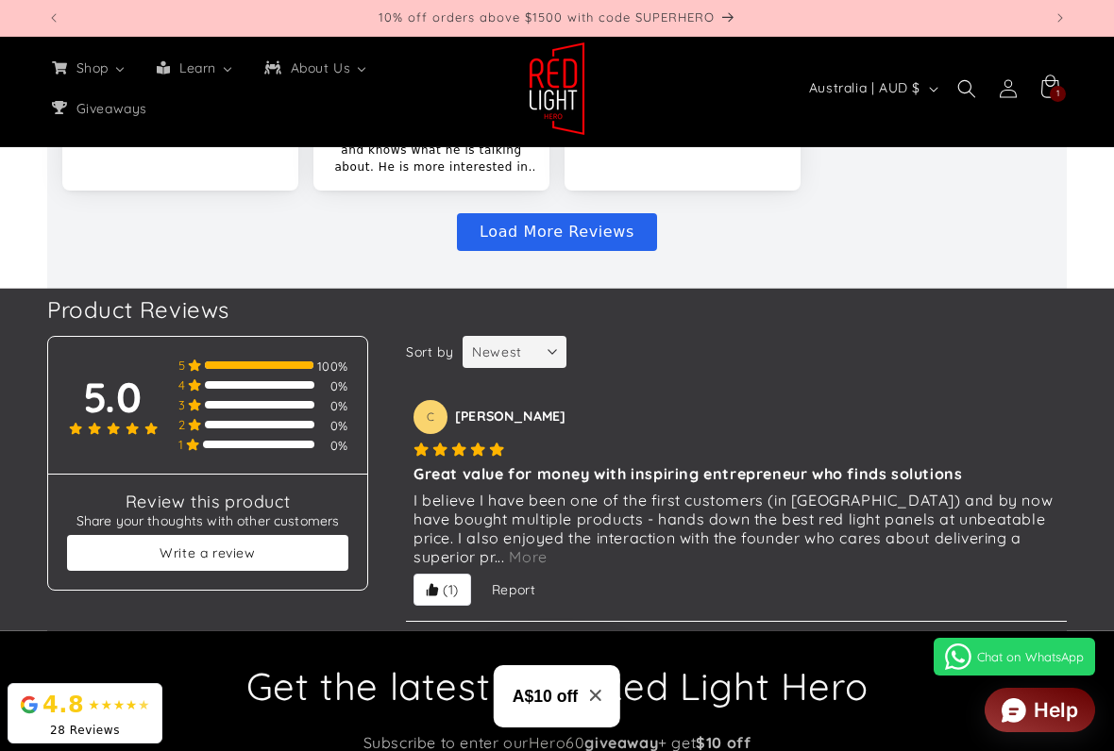
click at [566, 213] on button "Load More Reviews" at bounding box center [557, 232] width 200 height 38
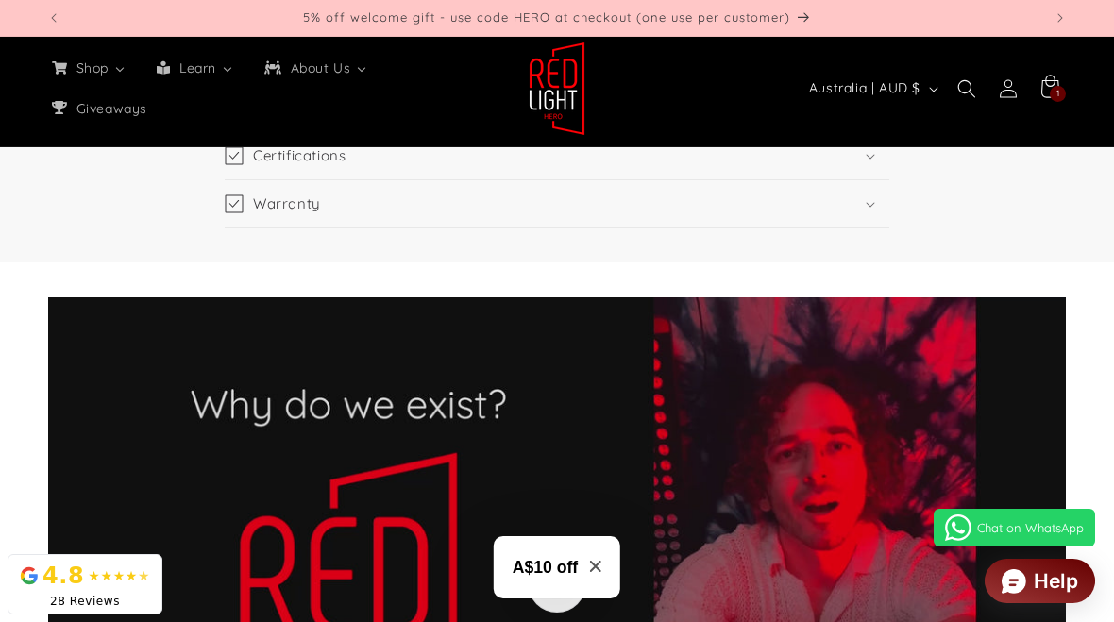
scroll to position [2904, 0]
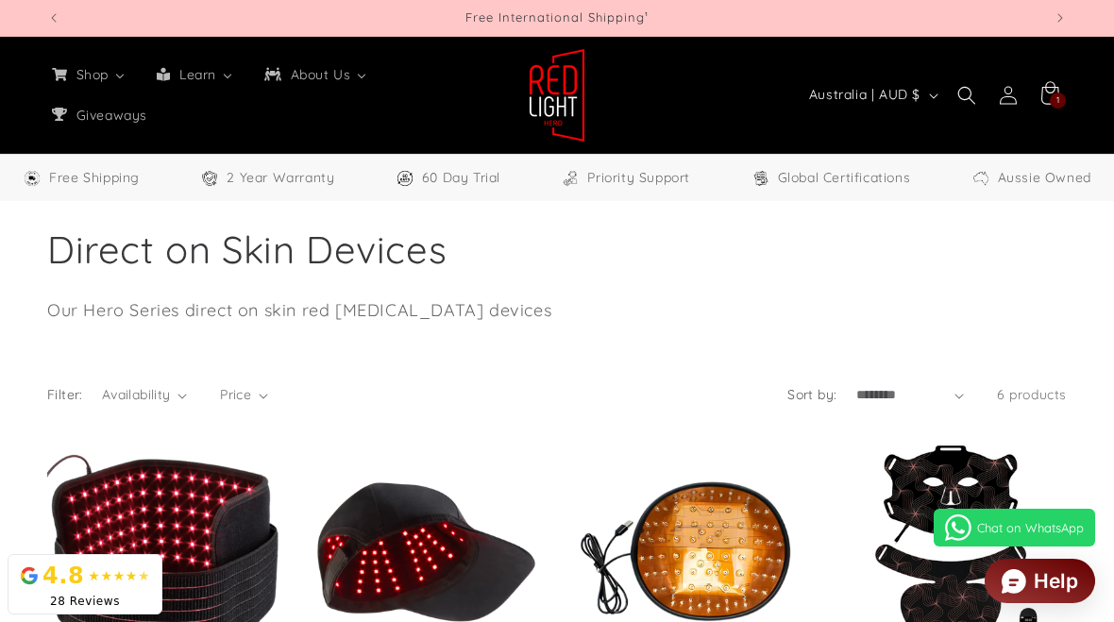
select select "**"
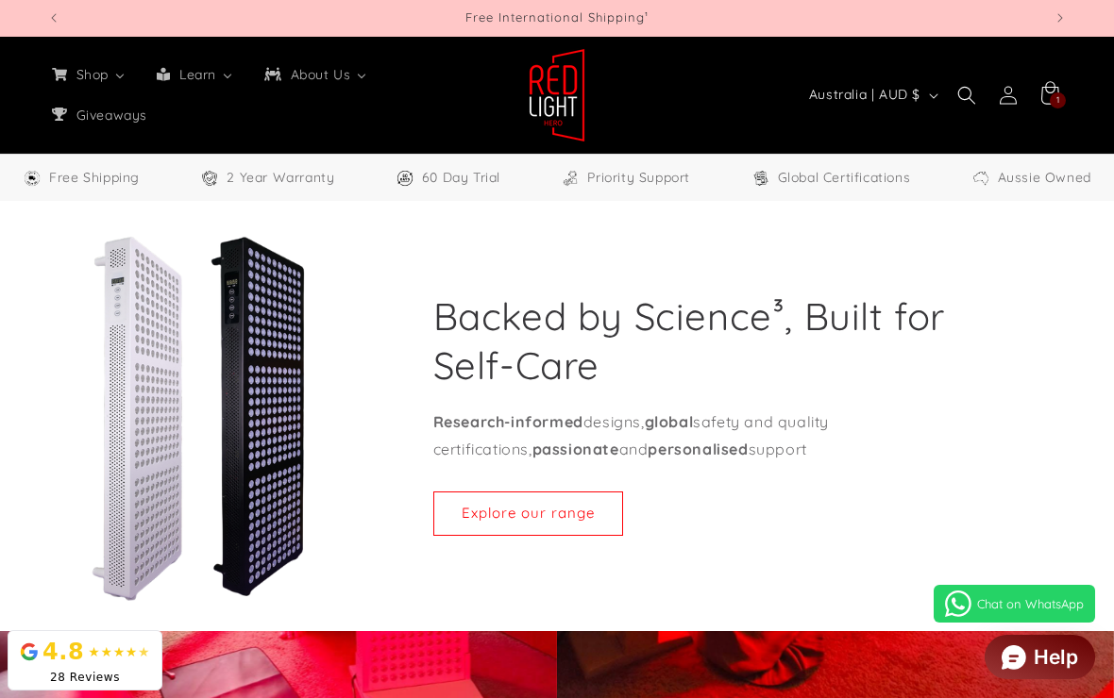
select select "**"
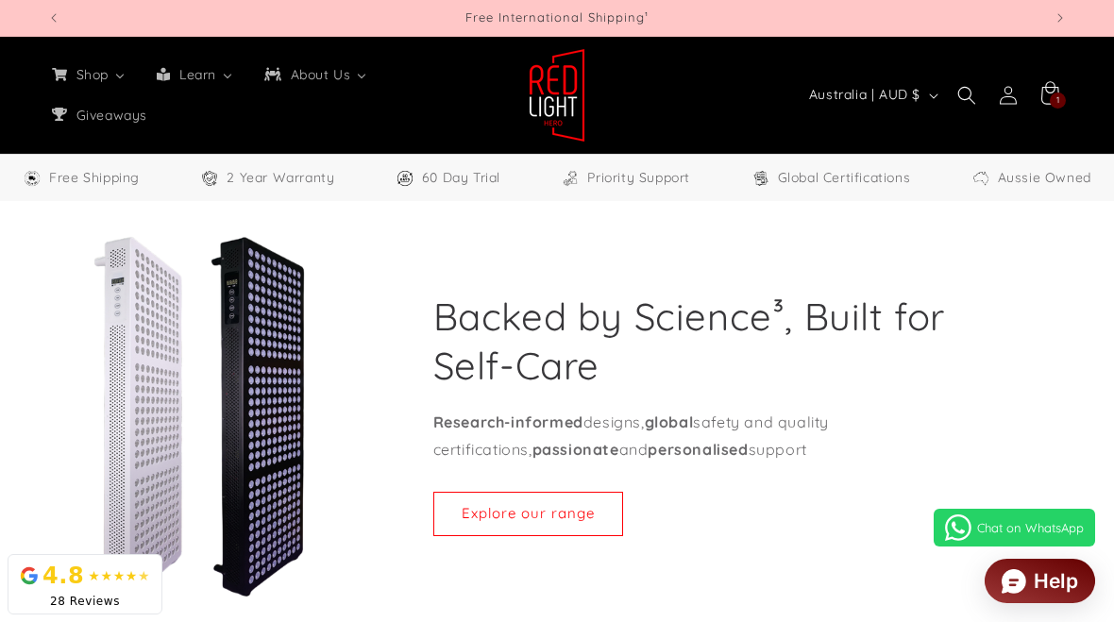
select select "**"
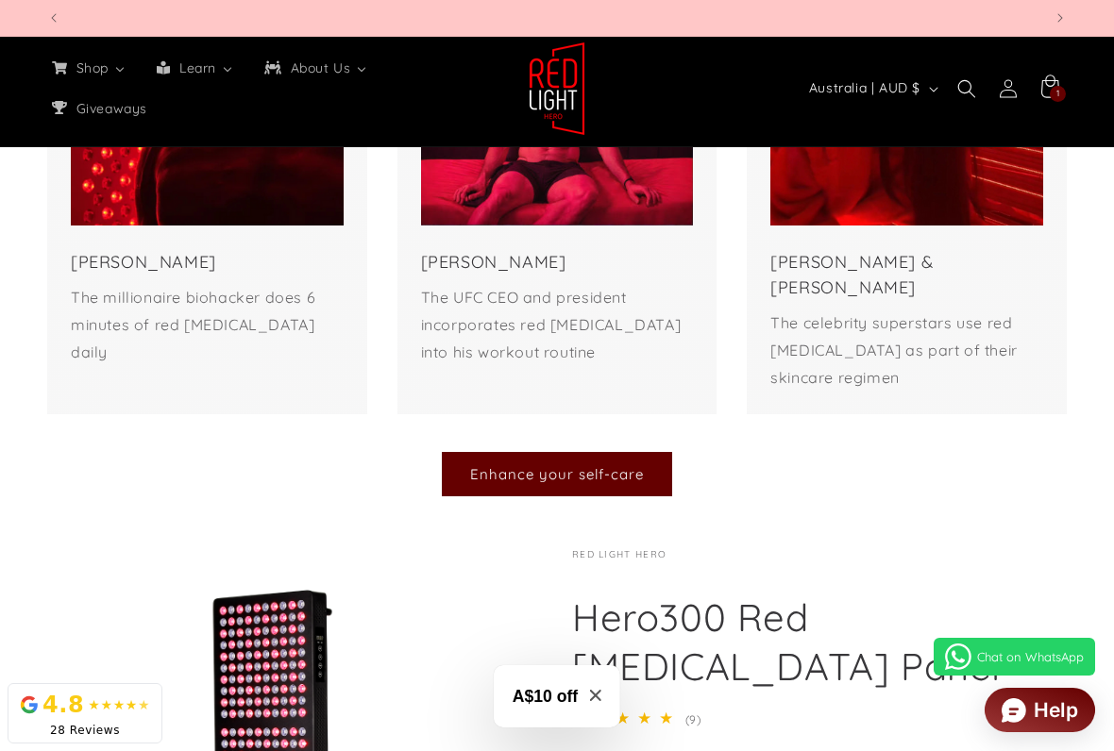
click at [609, 452] on link "Enhance your self-care" at bounding box center [557, 474] width 230 height 44
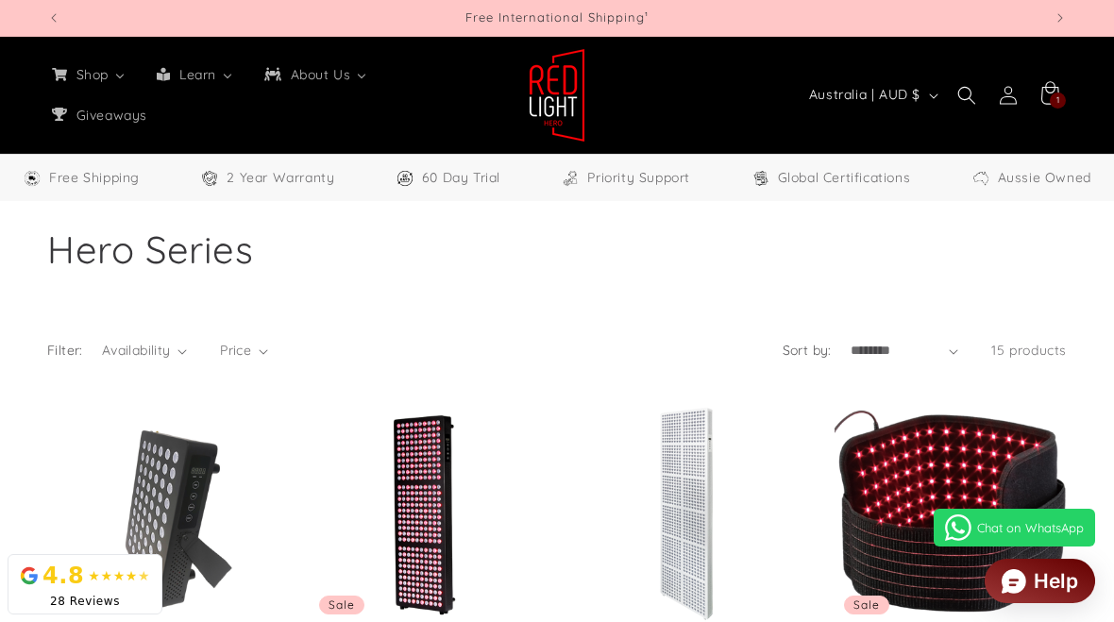
select select "**"
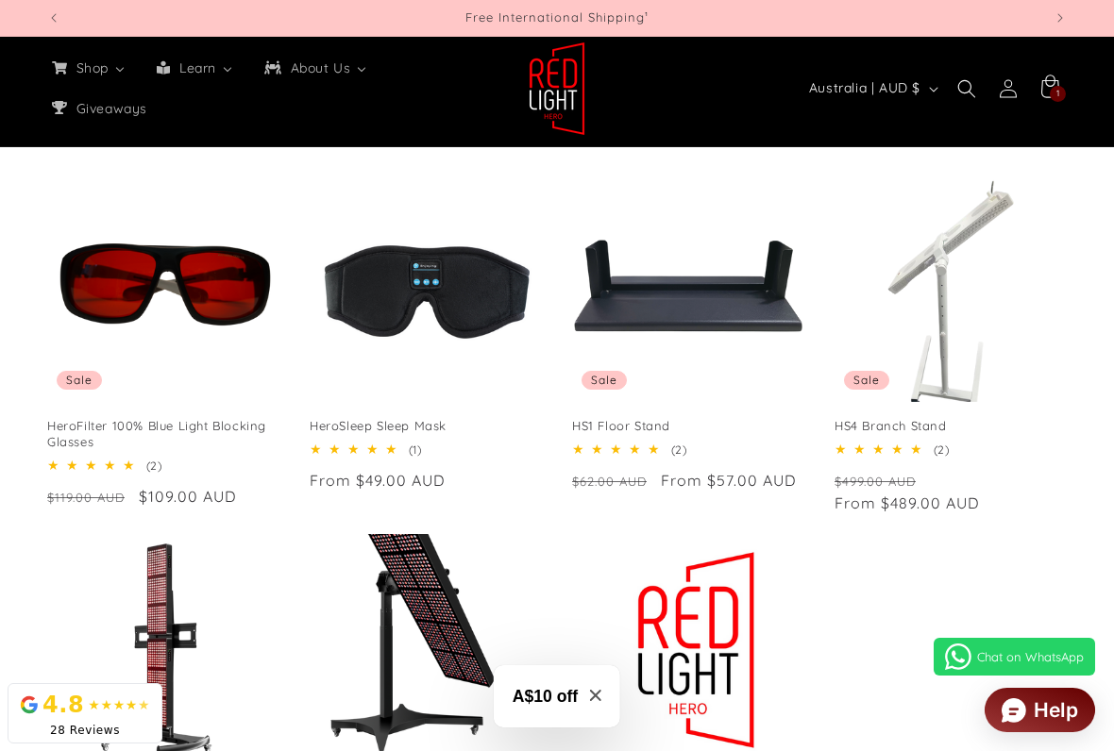
scroll to position [971, 0]
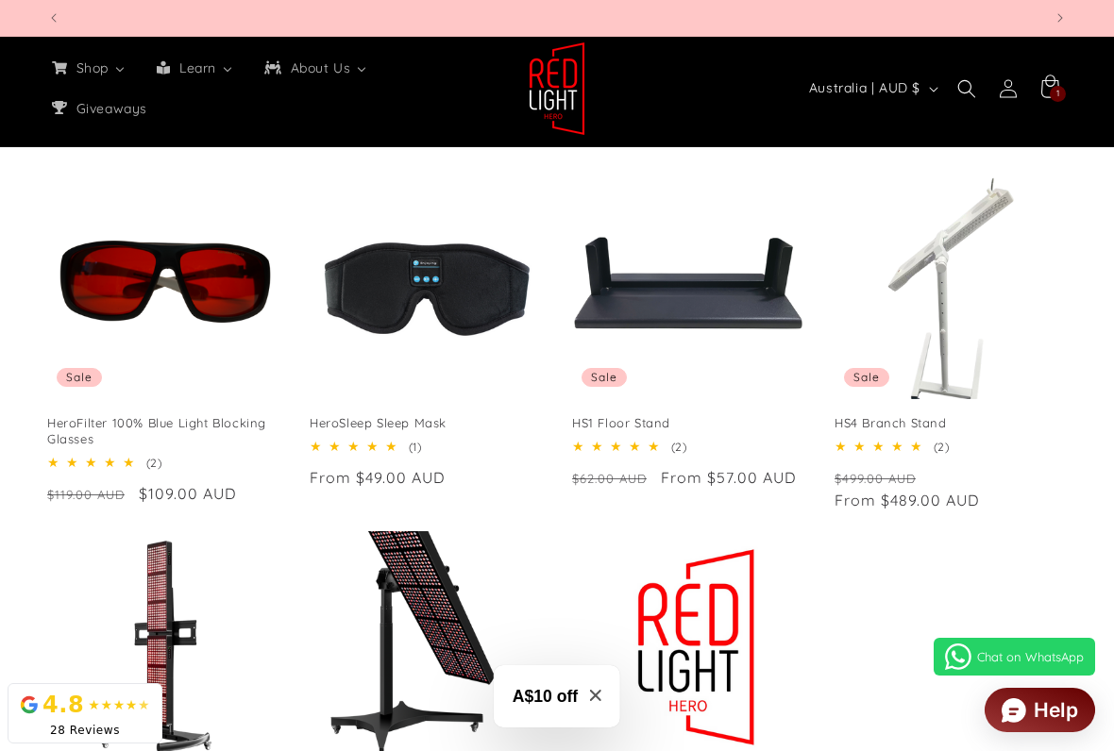
click at [465, 415] on link "HeroSleep Sleep Mask" at bounding box center [426, 423] width 232 height 16
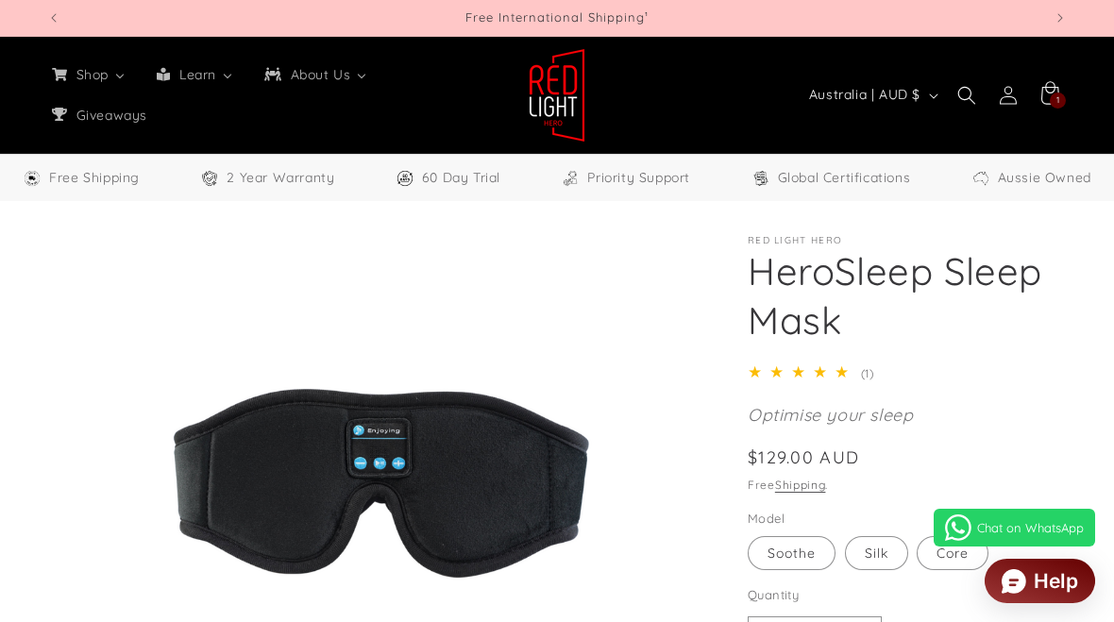
select select "**"
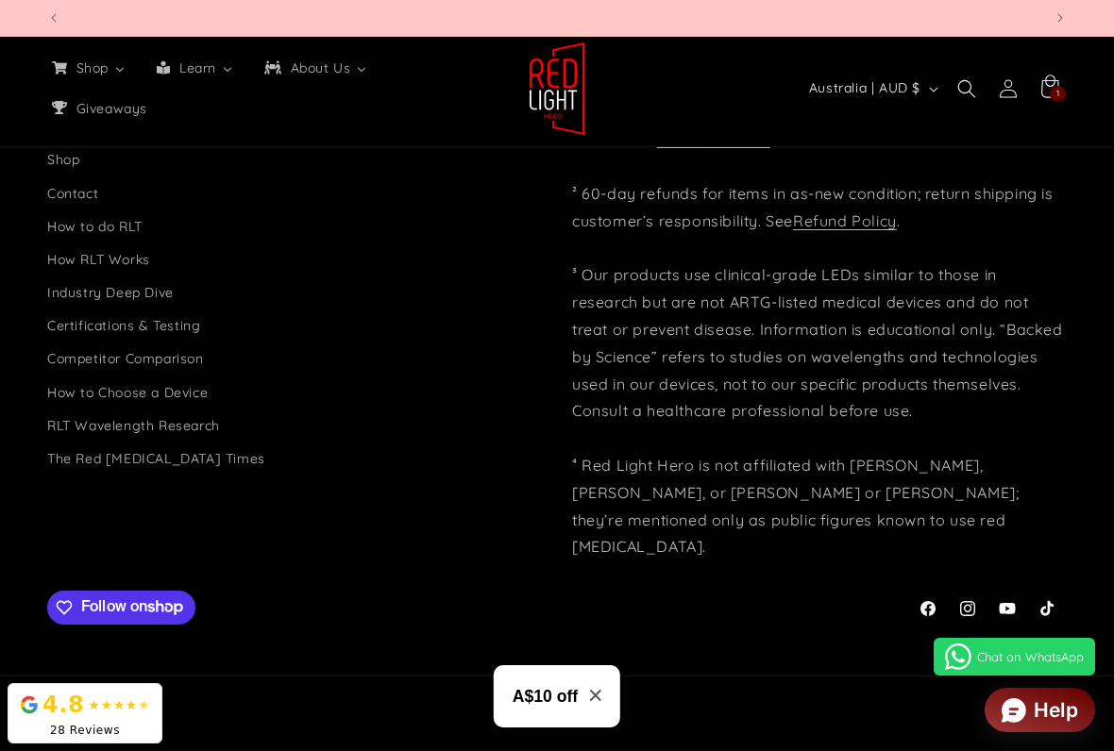
scroll to position [0, 3979]
click at [184, 377] on link "How to Choose a Device" at bounding box center [127, 393] width 160 height 33
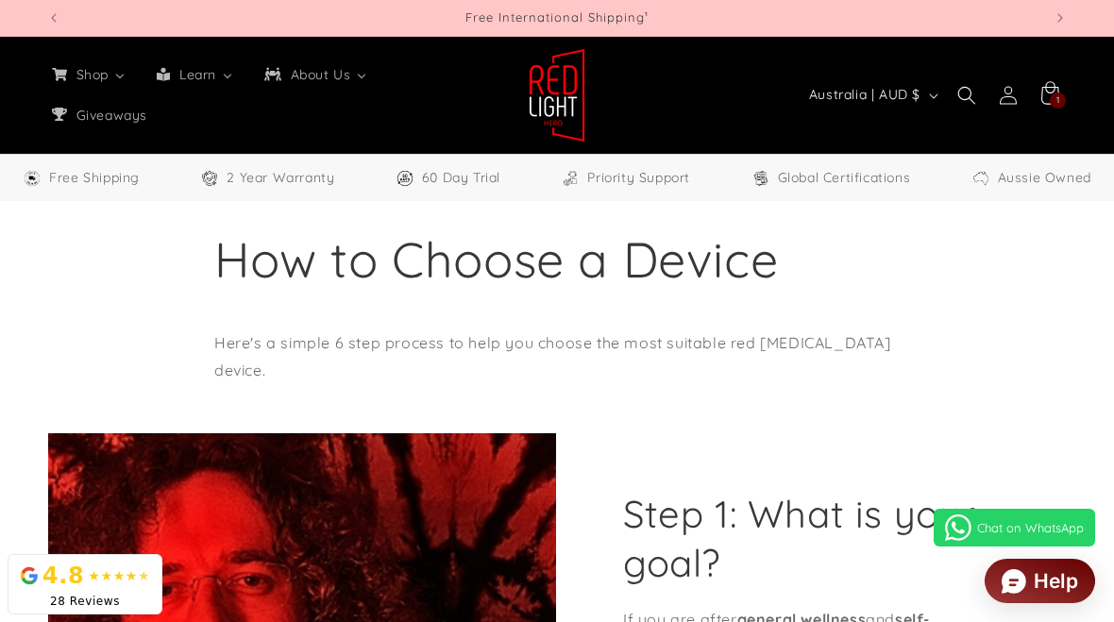
select select "**"
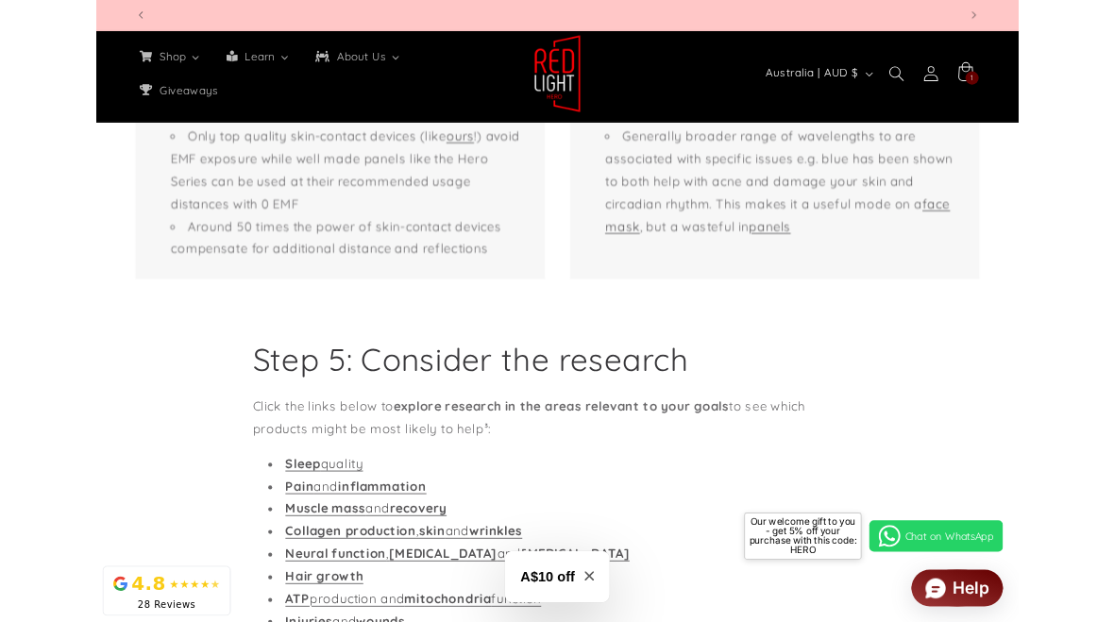
scroll to position [0, 3979]
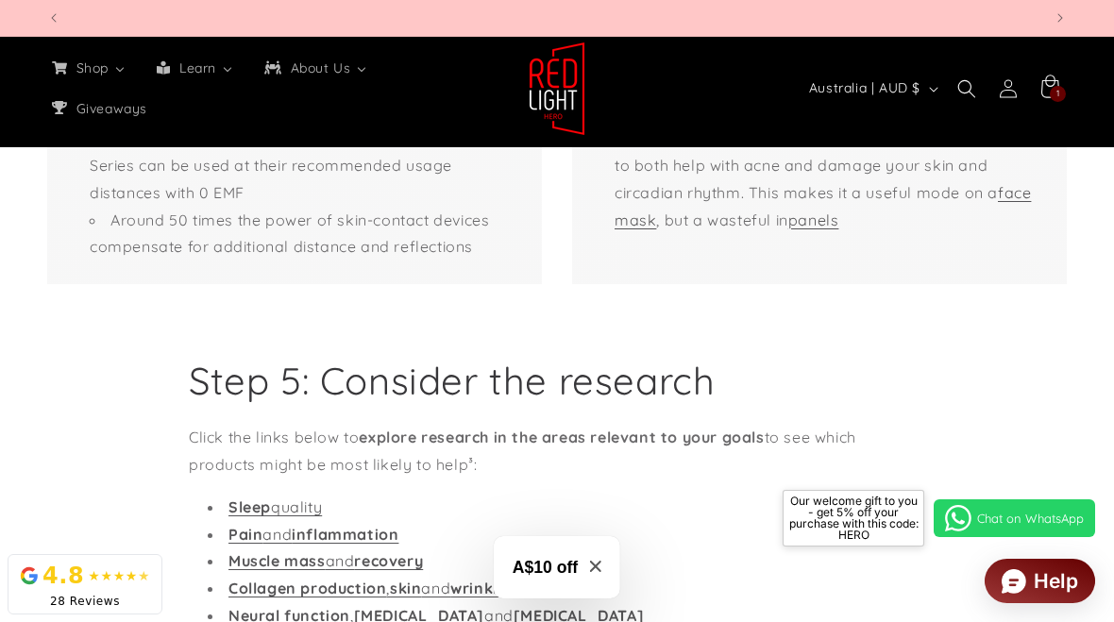
scroll to position [0, 2984]
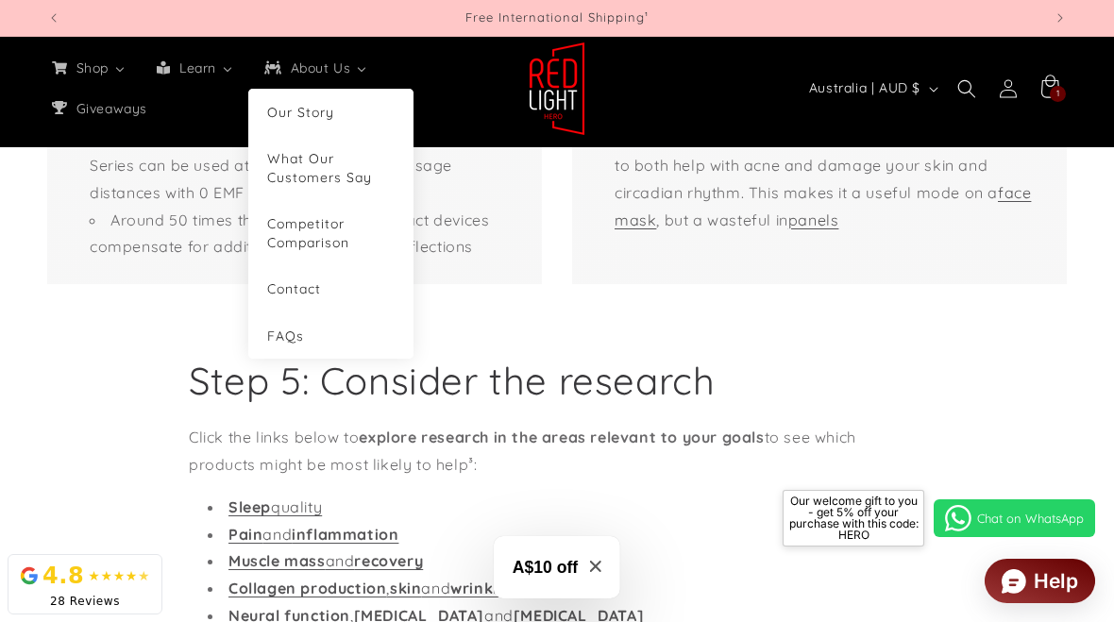
click at [321, 236] on span "Competitor Comparison" at bounding box center [308, 232] width 82 height 35
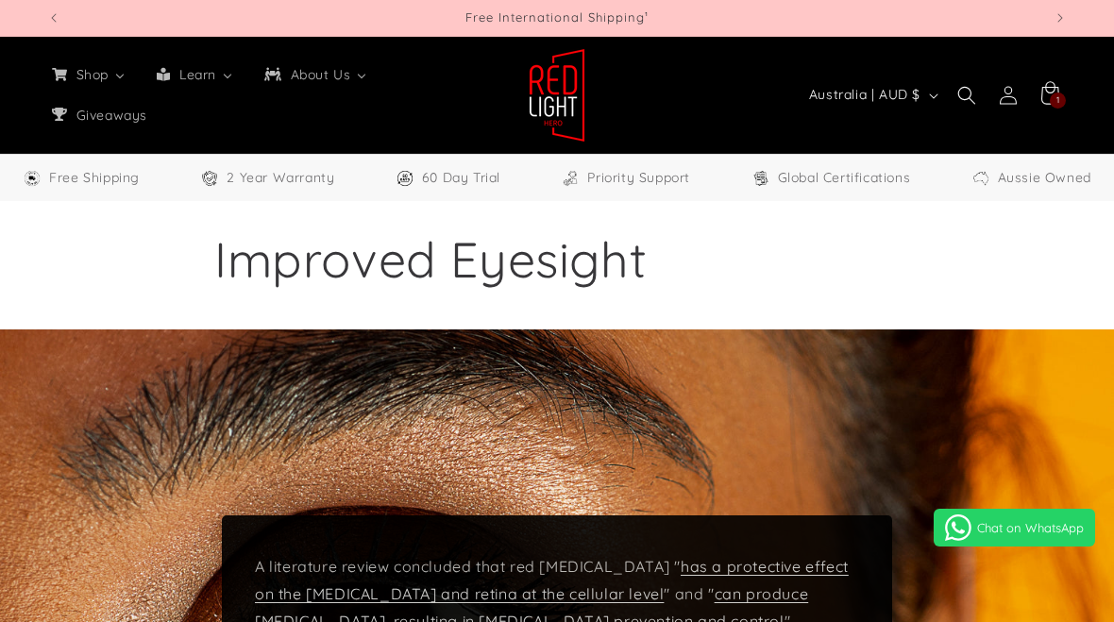
select select "**"
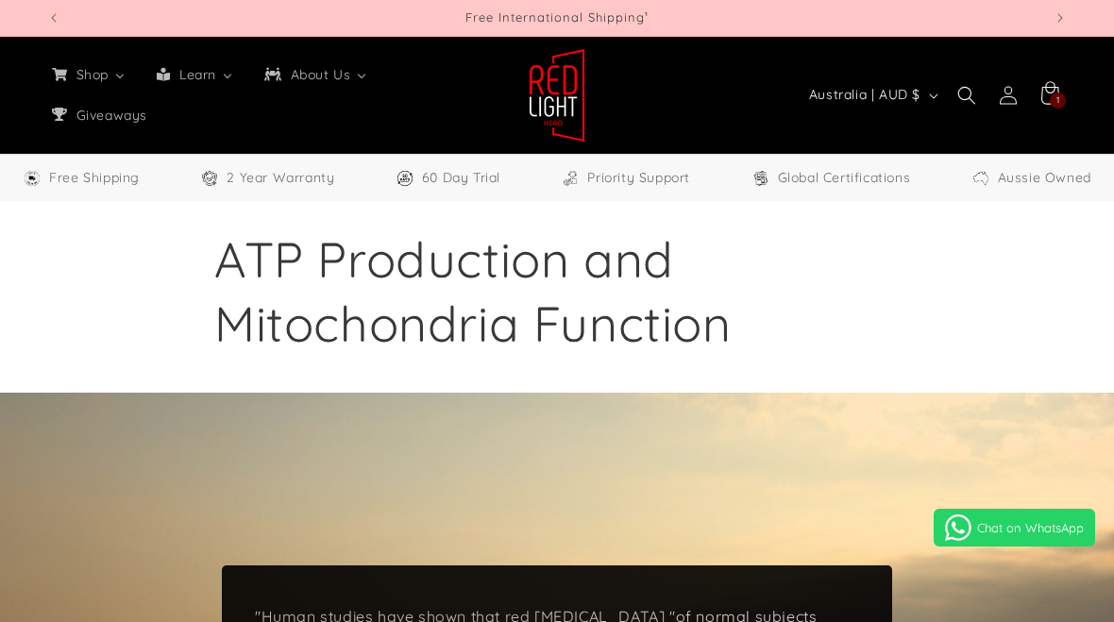
select select "**"
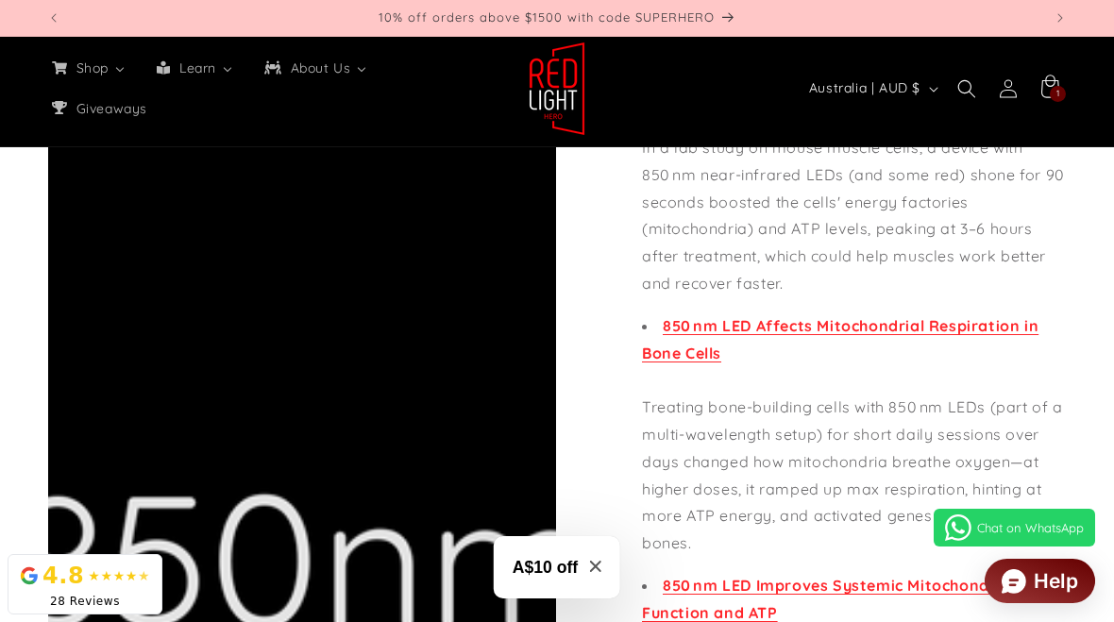
scroll to position [5462, 0]
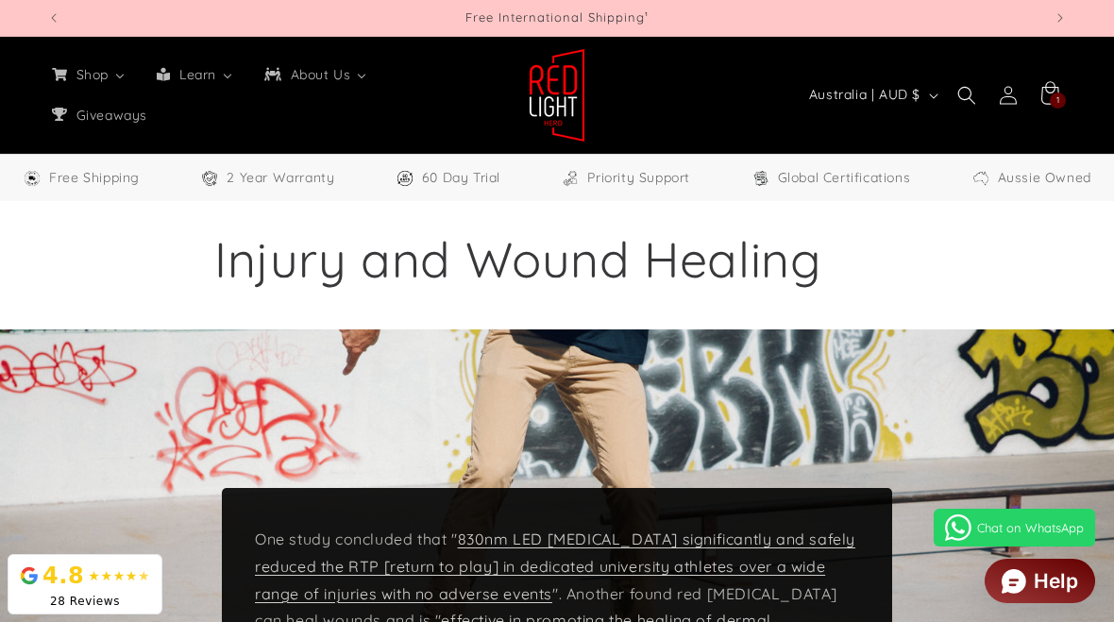
select select "**"
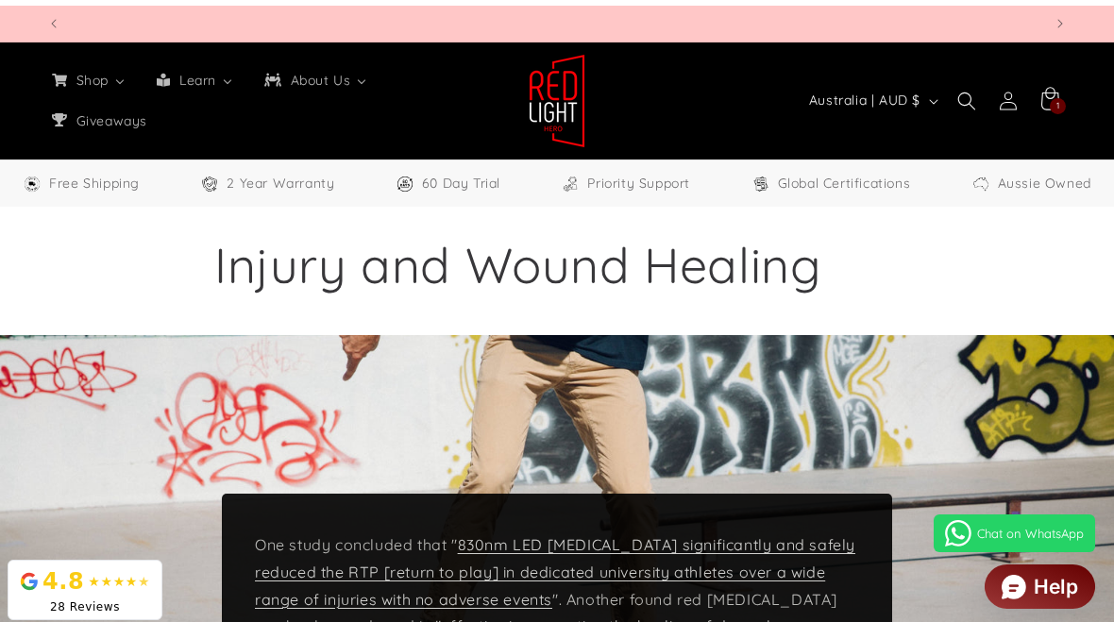
scroll to position [0, 3979]
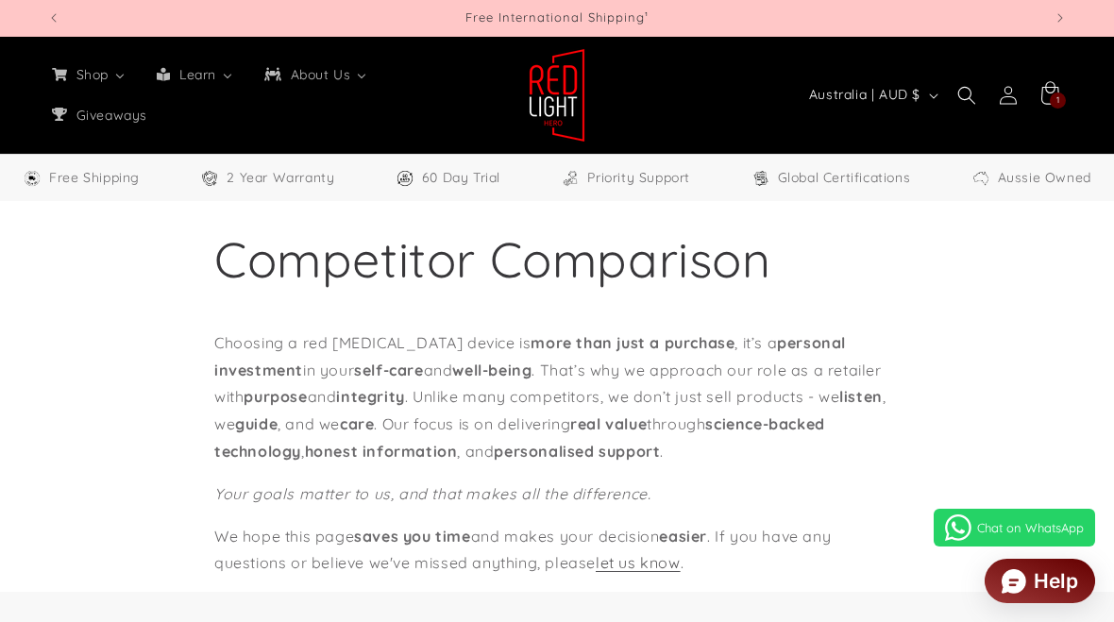
select select "**"
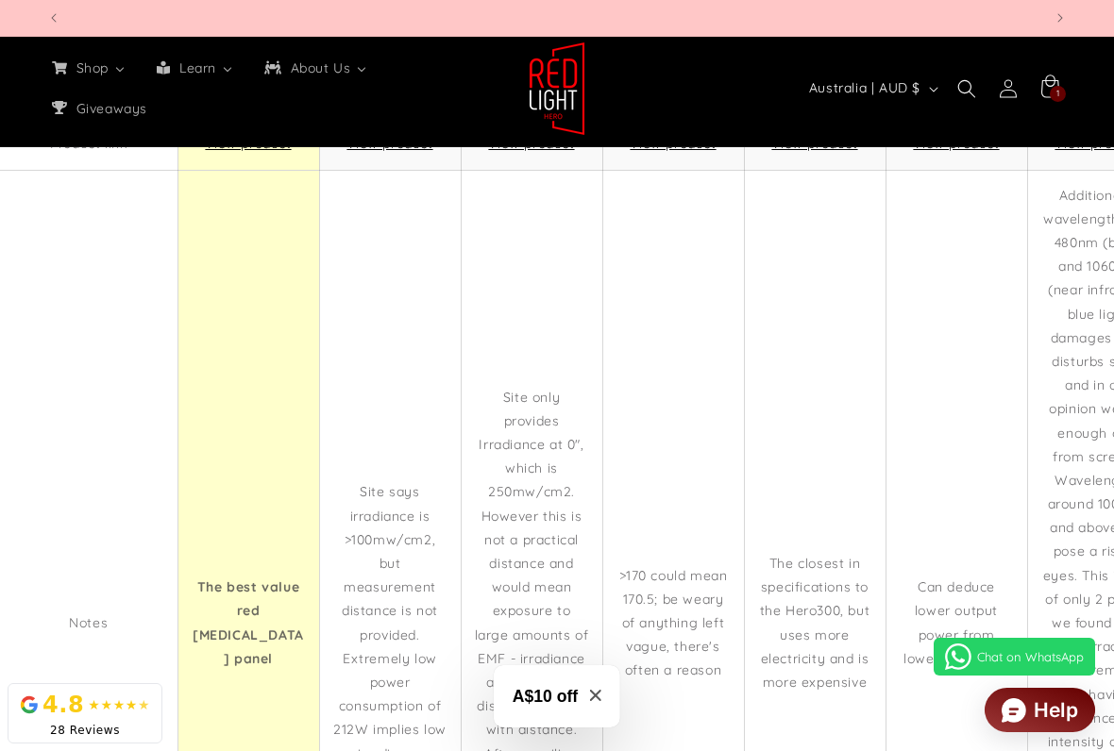
scroll to position [0, 4]
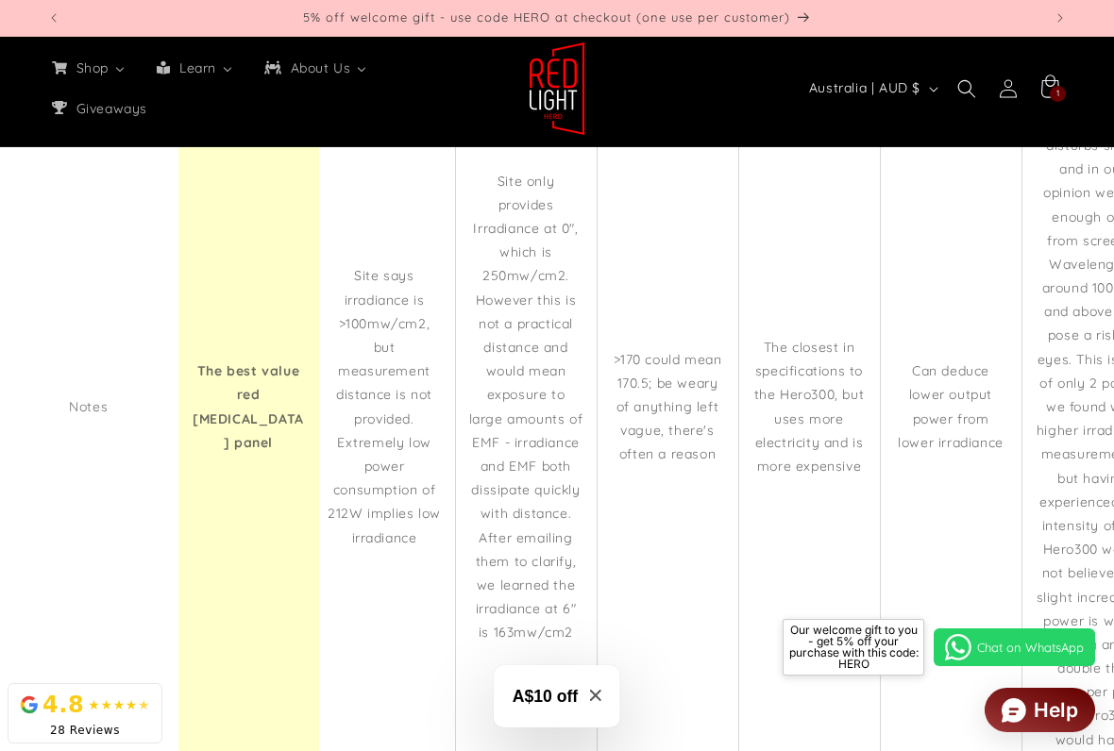
click at [827, 521] on td "The closest in specifications to the Hero300, but uses more electricity and is …" at bounding box center [809, 407] width 142 height 906
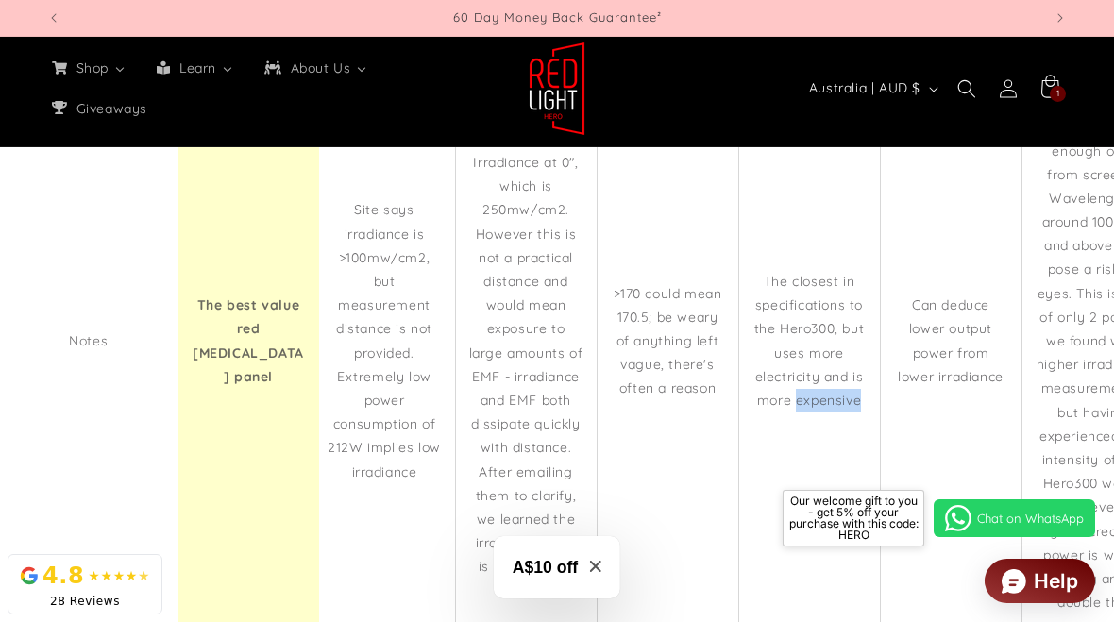
click at [826, 429] on td "The closest in specifications to the Hero300, but uses more electricity and is …" at bounding box center [809, 341] width 142 height 906
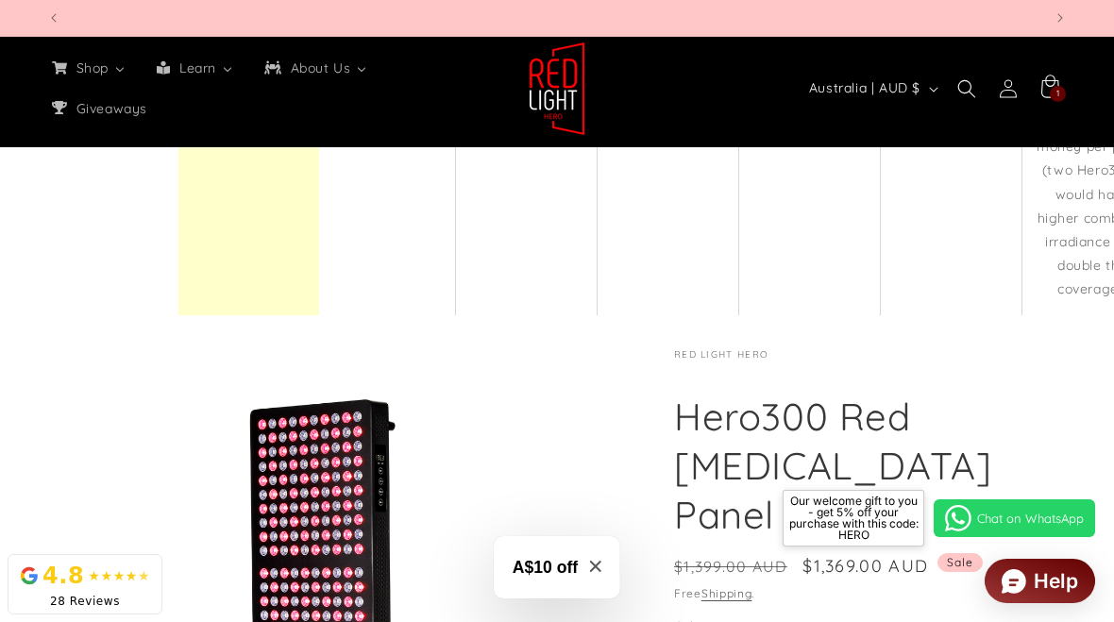
scroll to position [0, 995]
